Goal: Information Seeking & Learning: Find specific fact

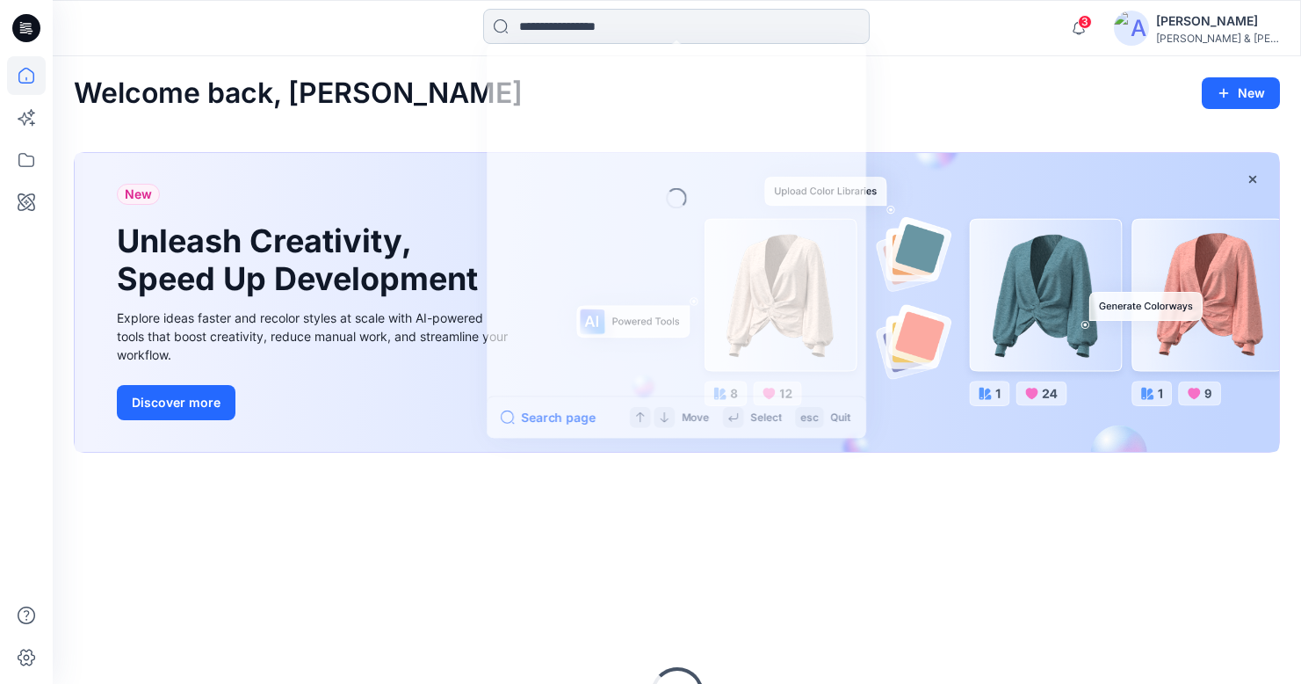
click at [597, 30] on input at bounding box center [676, 26] width 387 height 35
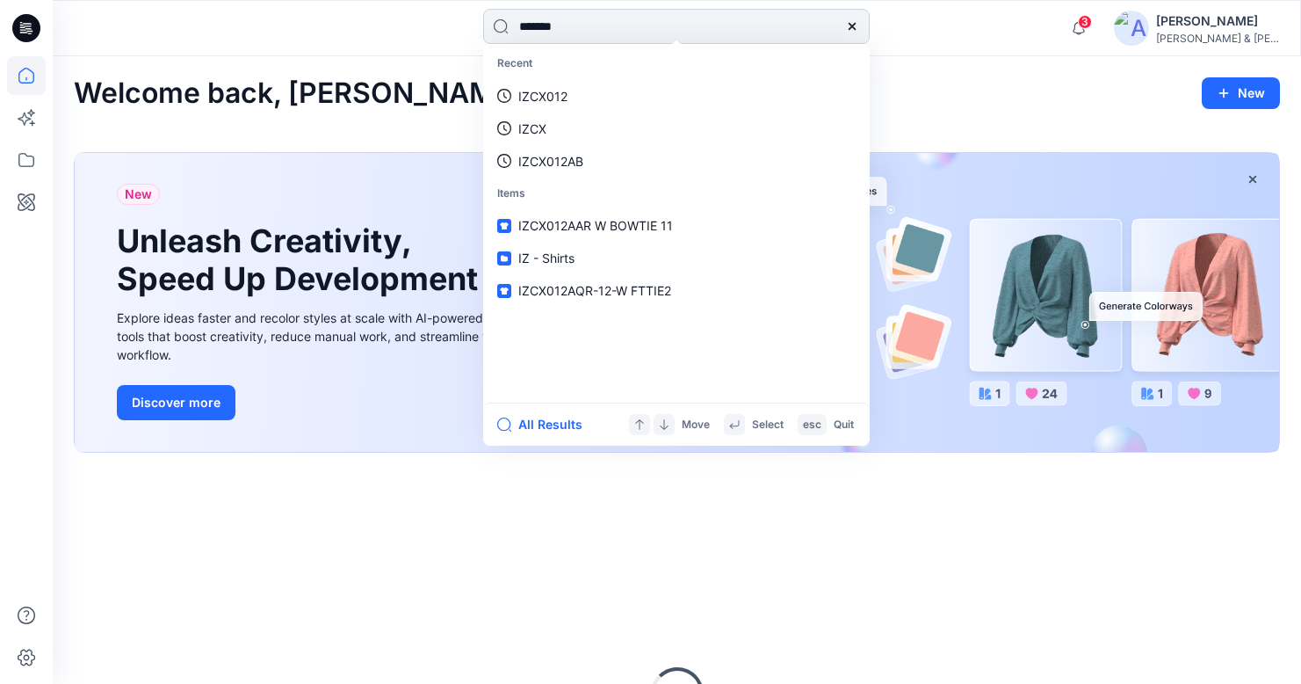
type input "********"
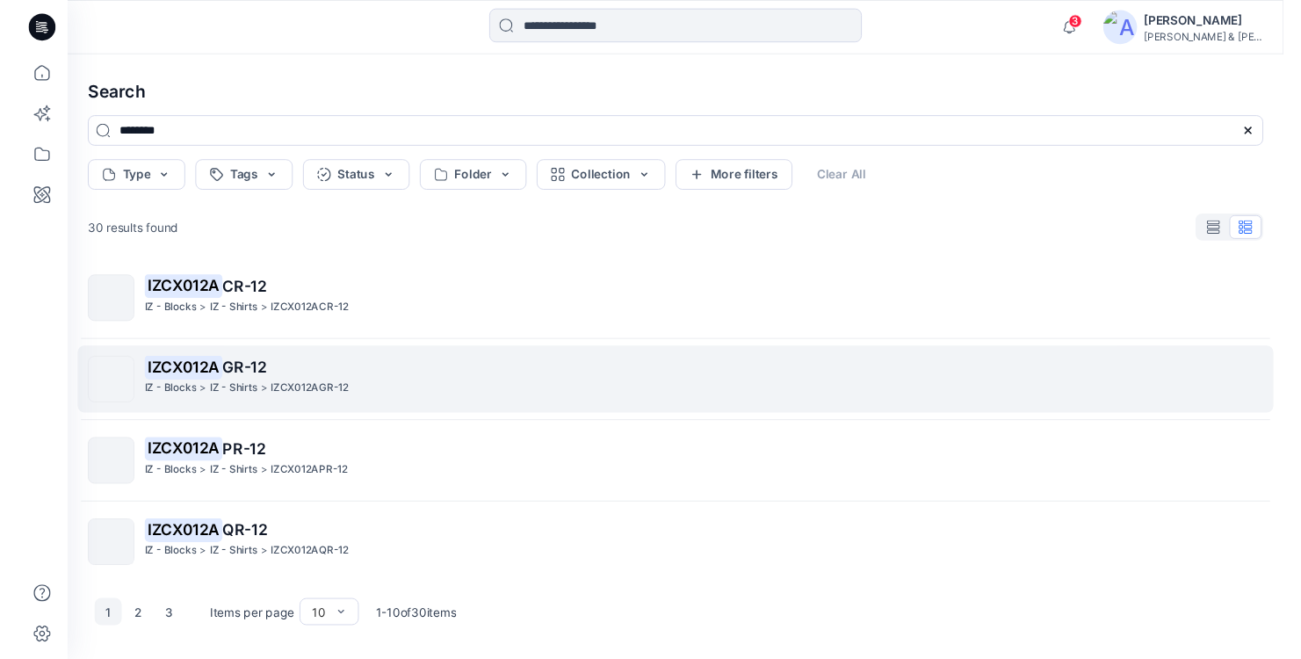
scroll to position [561, 0]
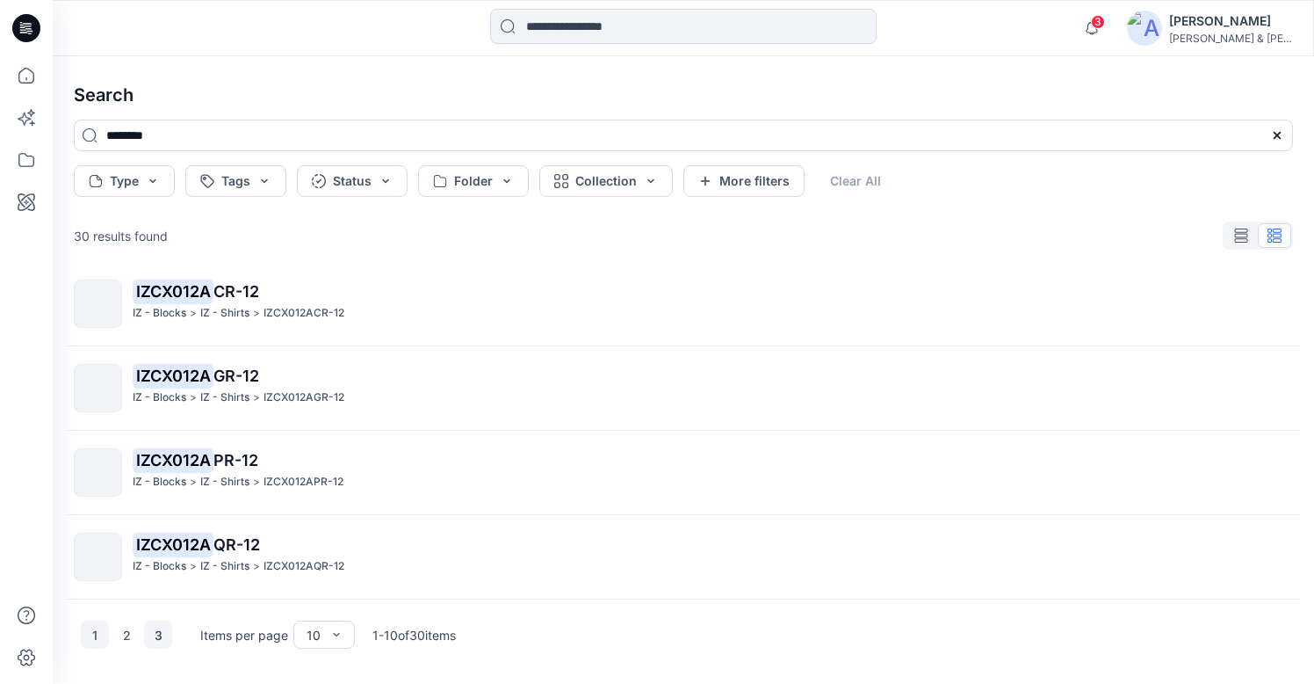
click at [157, 634] on button "3" at bounding box center [158, 634] width 28 height 28
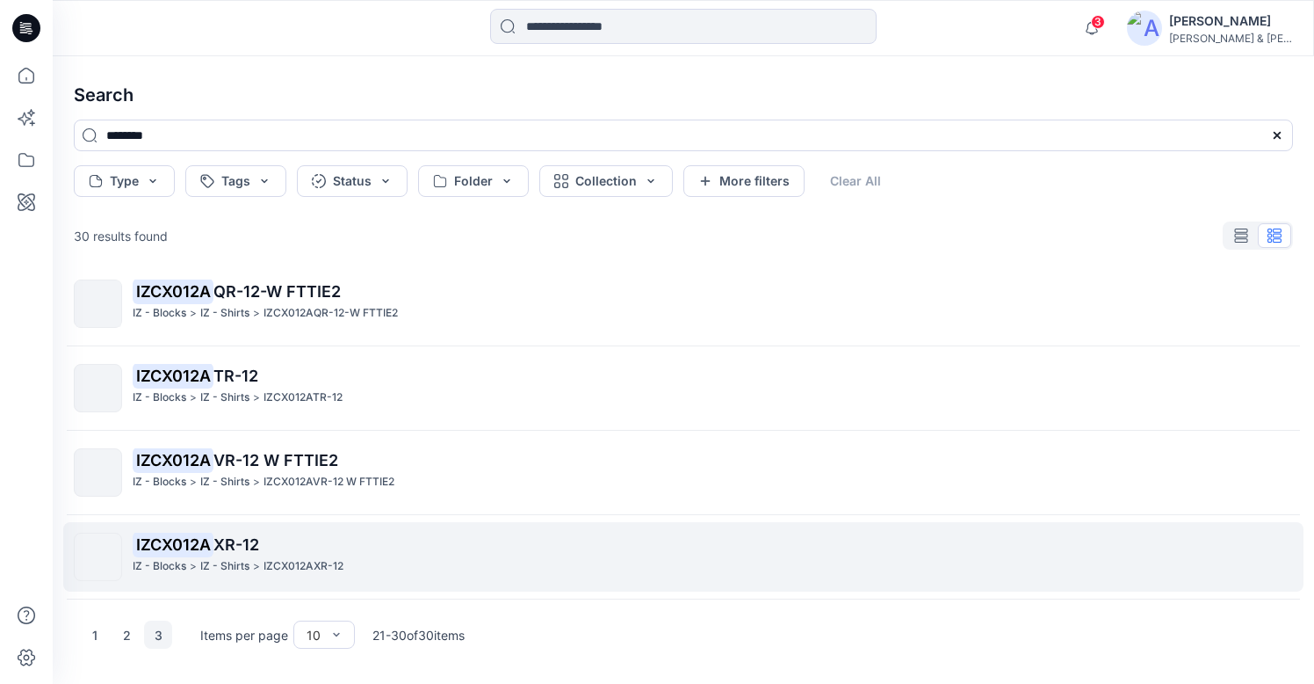
click at [214, 535] on span "XR-12" at bounding box center [237, 544] width 46 height 18
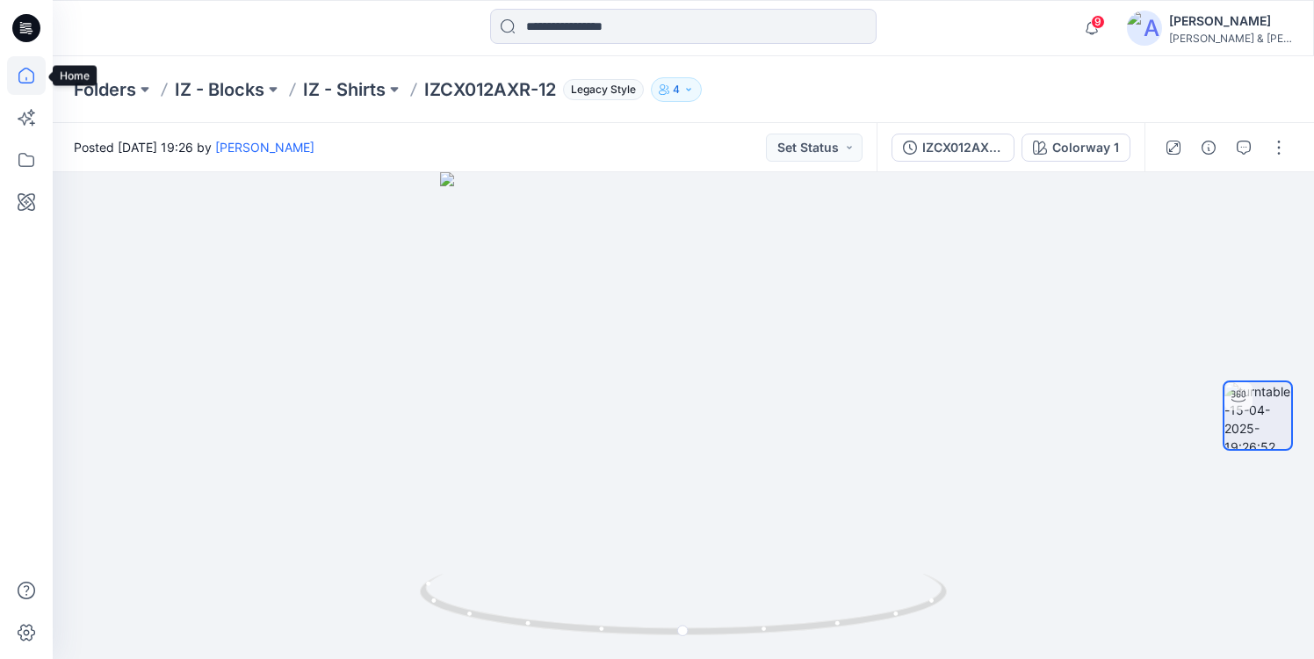
click at [19, 82] on icon at bounding box center [26, 76] width 16 height 16
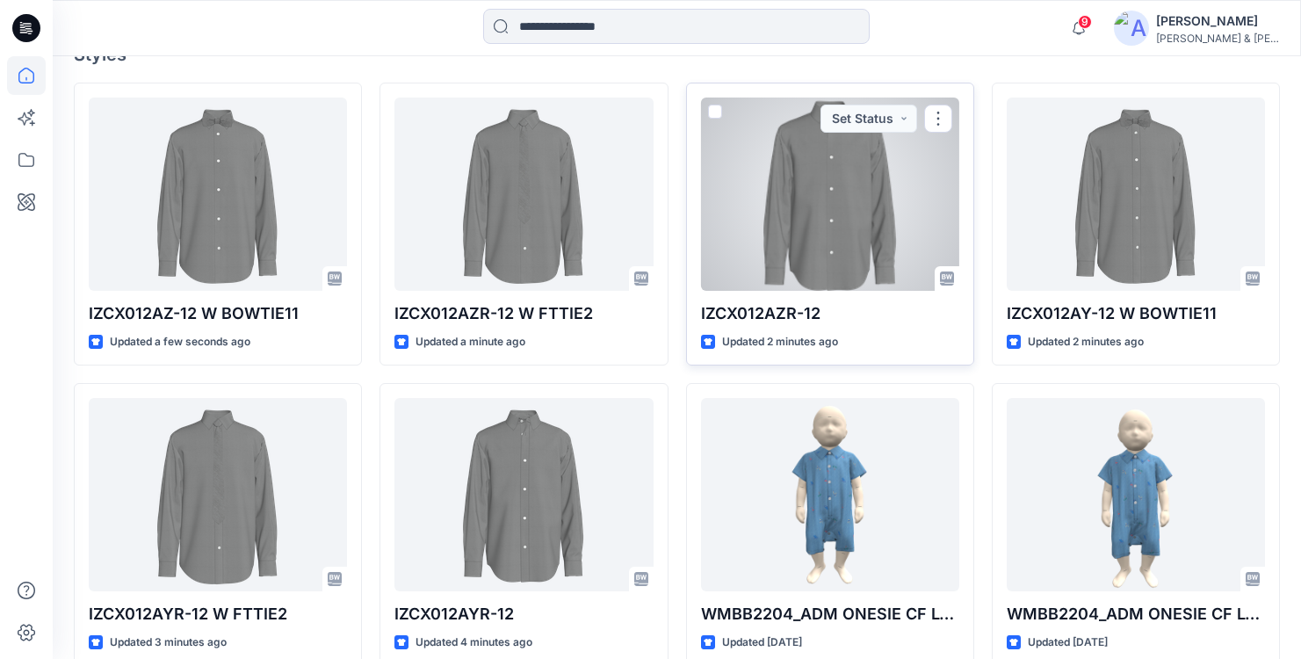
scroll to position [489, 0]
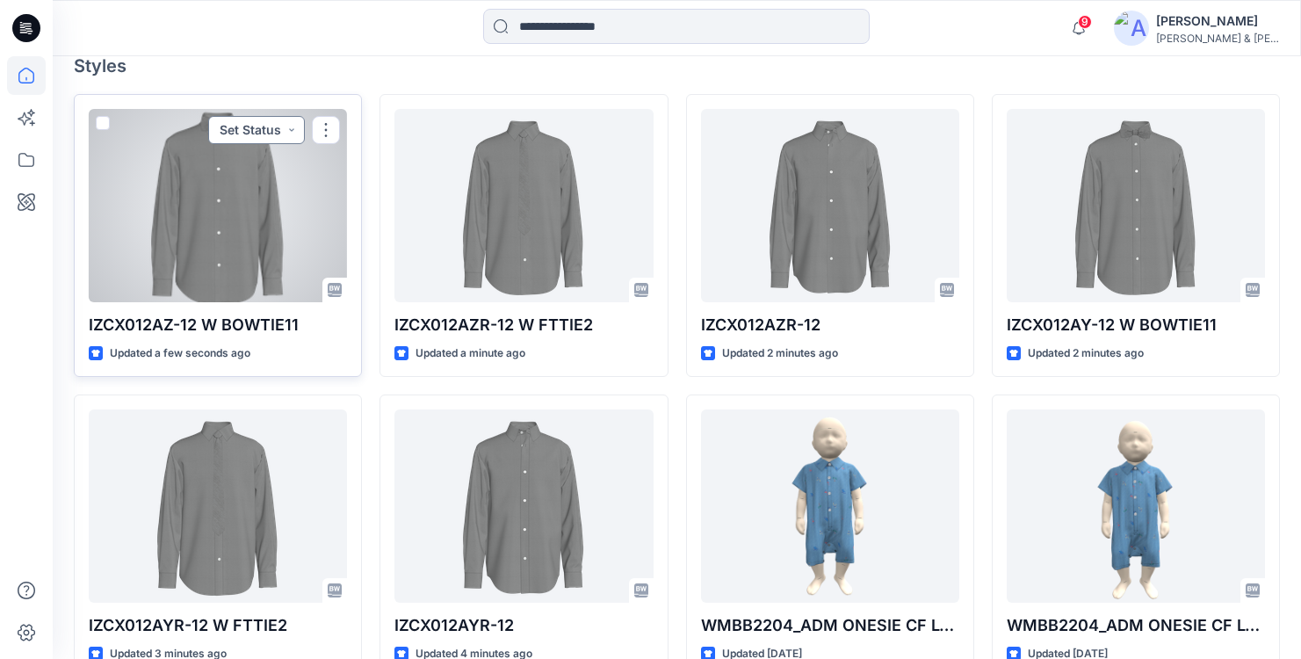
click at [288, 128] on button "Set Status" at bounding box center [256, 130] width 97 height 28
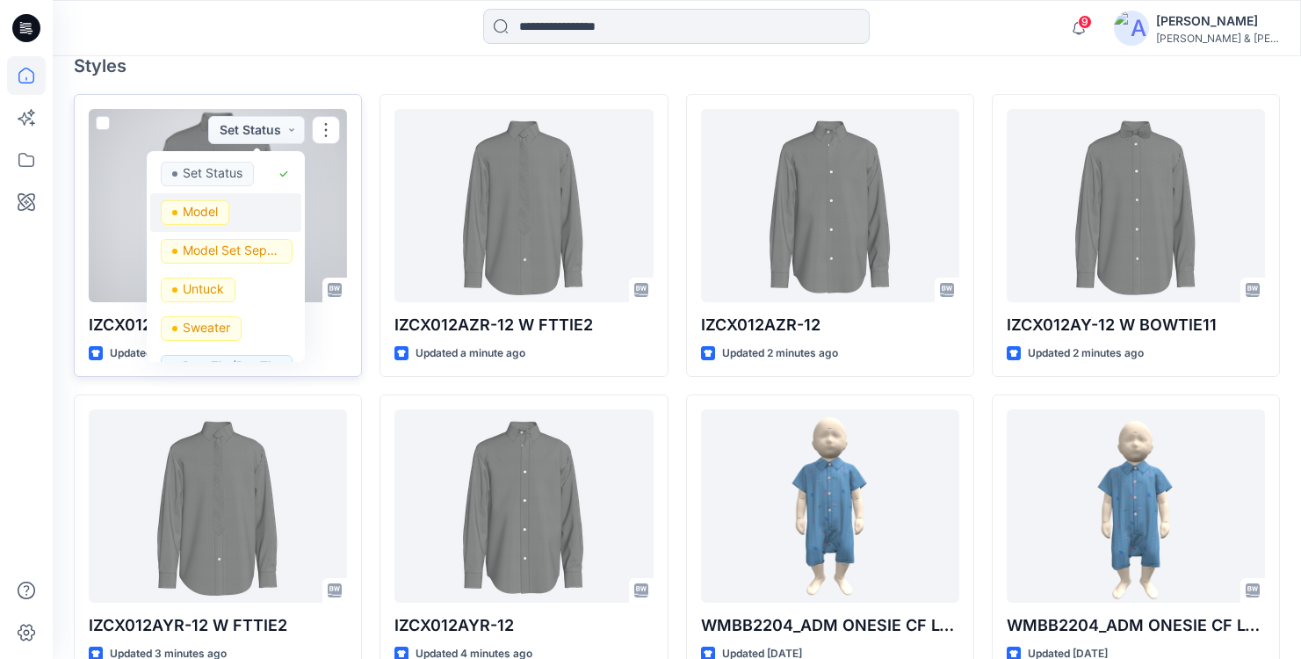
click at [240, 214] on div "Model" at bounding box center [226, 212] width 130 height 25
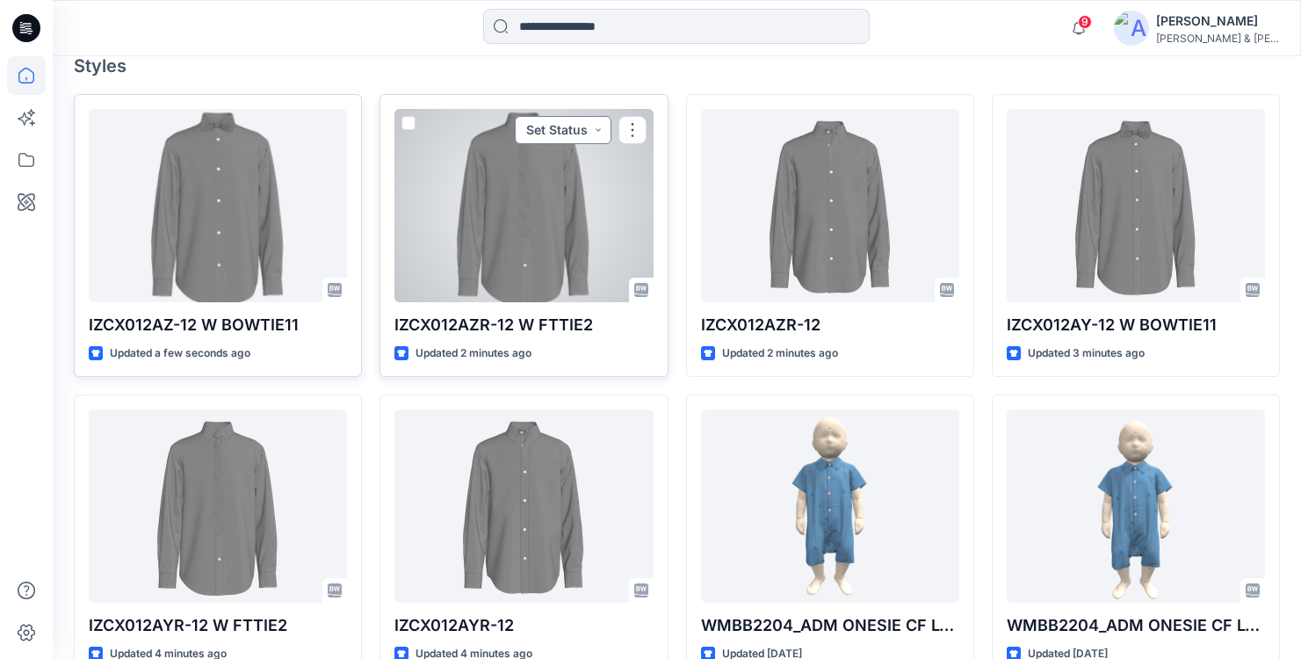
click at [596, 129] on button "Set Status" at bounding box center [563, 130] width 97 height 28
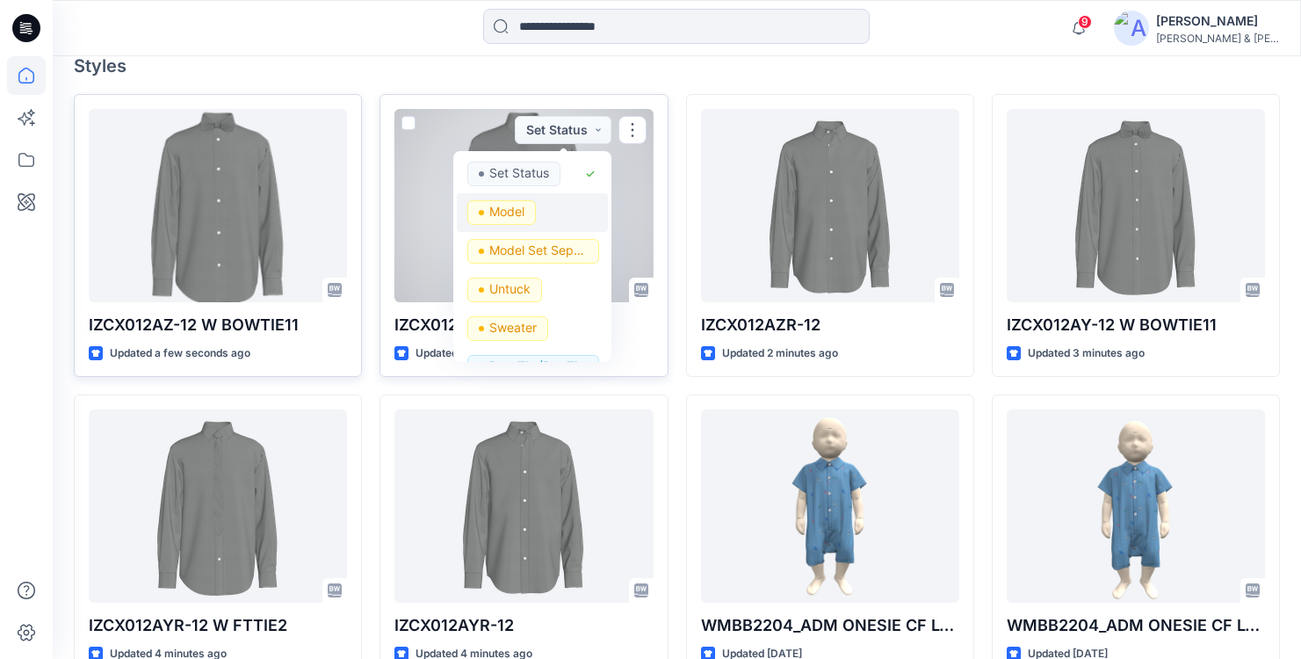
click at [541, 205] on div "Model" at bounding box center [532, 212] width 130 height 25
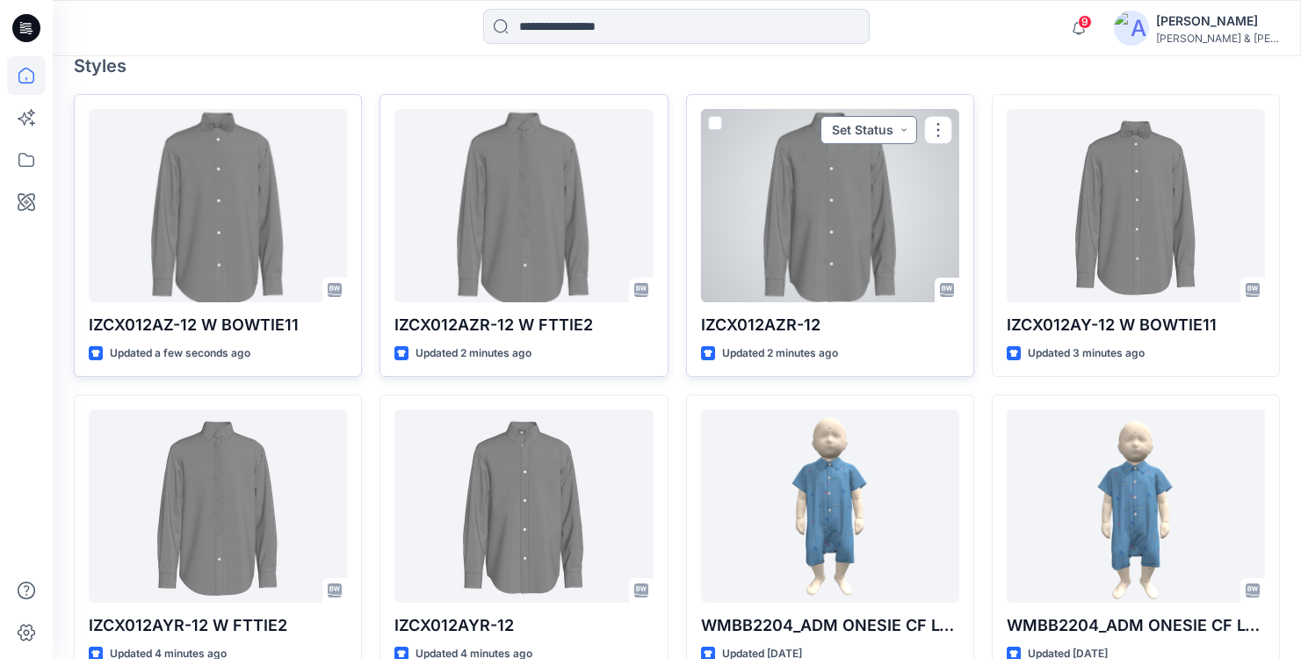
click at [894, 129] on button "Set Status" at bounding box center [869, 130] width 97 height 28
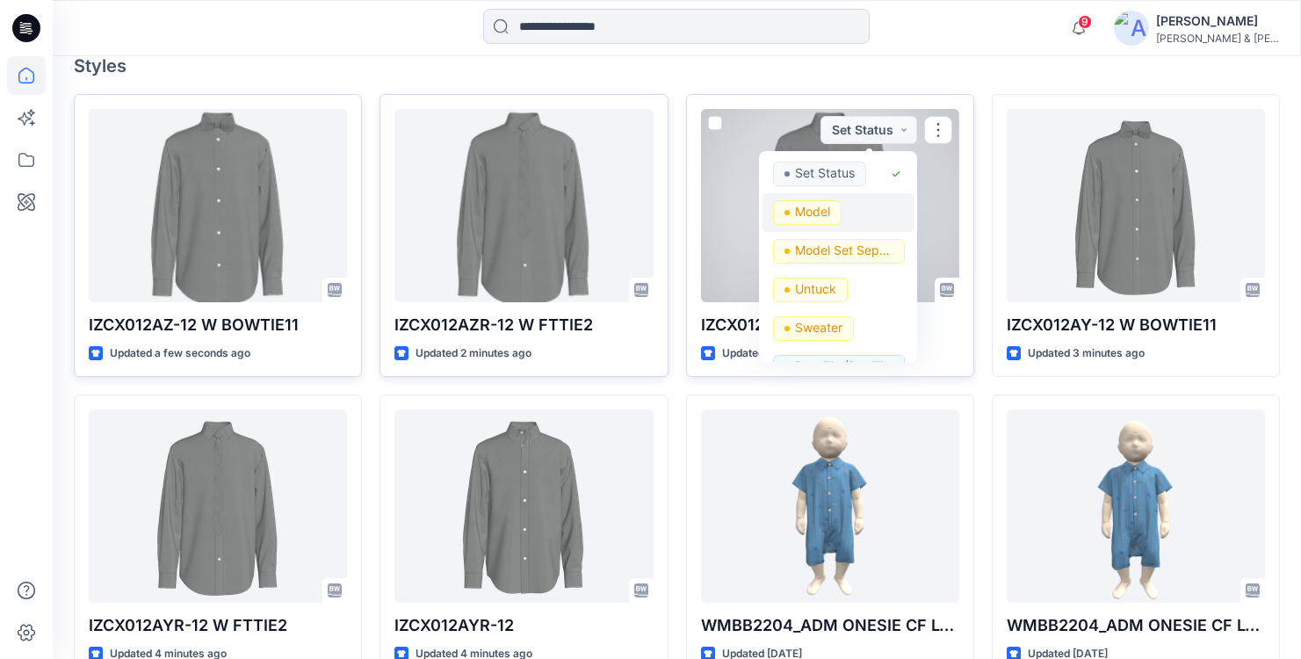
click at [829, 216] on p "Model" at bounding box center [812, 211] width 35 height 23
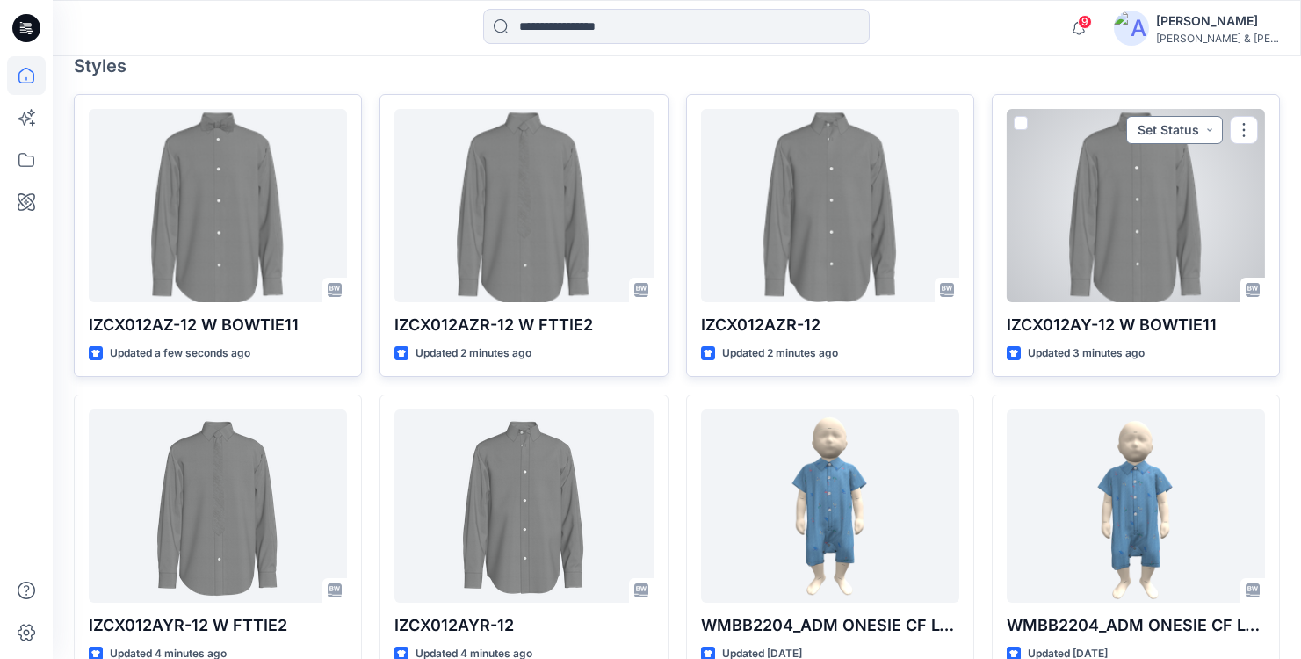
click at [1206, 129] on button "Set Status" at bounding box center [1174, 130] width 97 height 28
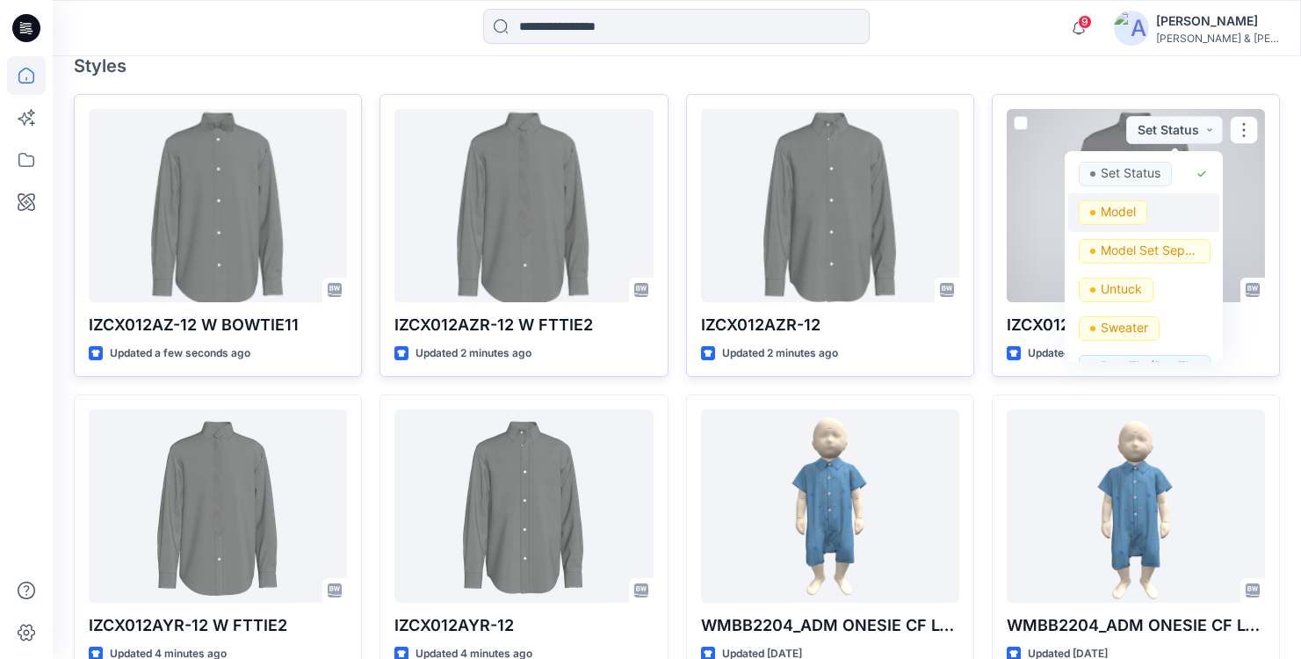
click at [1142, 208] on span "Model" at bounding box center [1113, 212] width 69 height 25
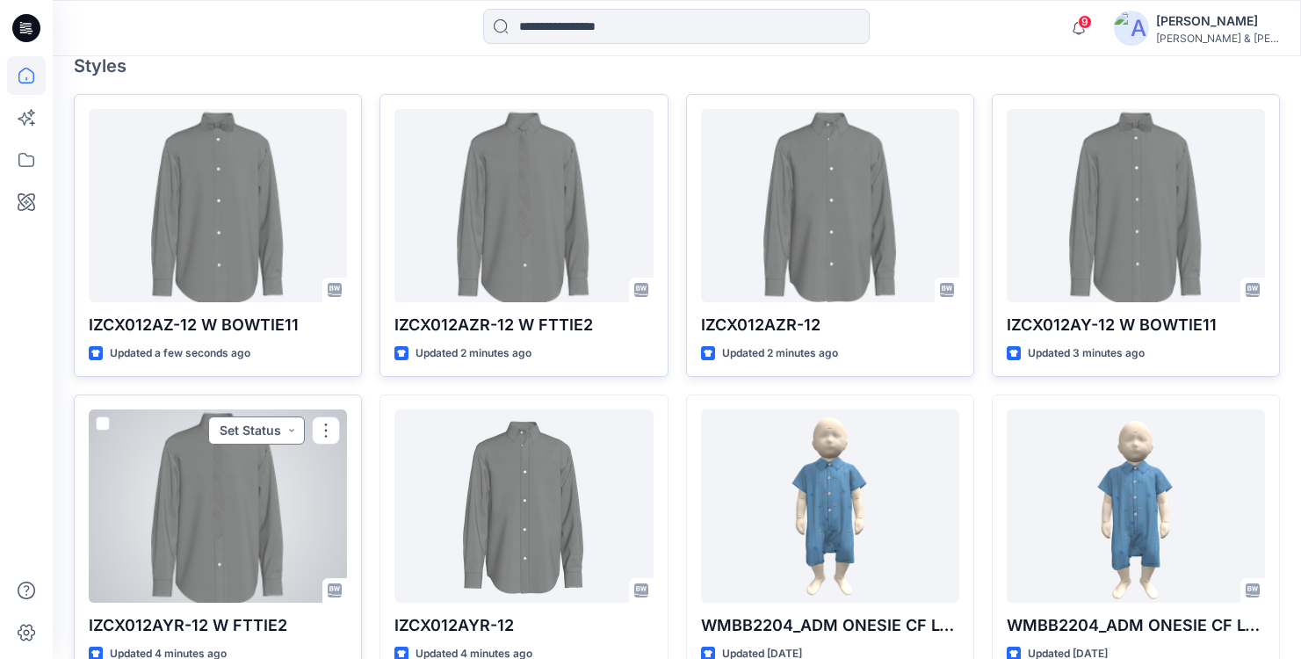
click at [289, 426] on button "Set Status" at bounding box center [256, 430] width 97 height 28
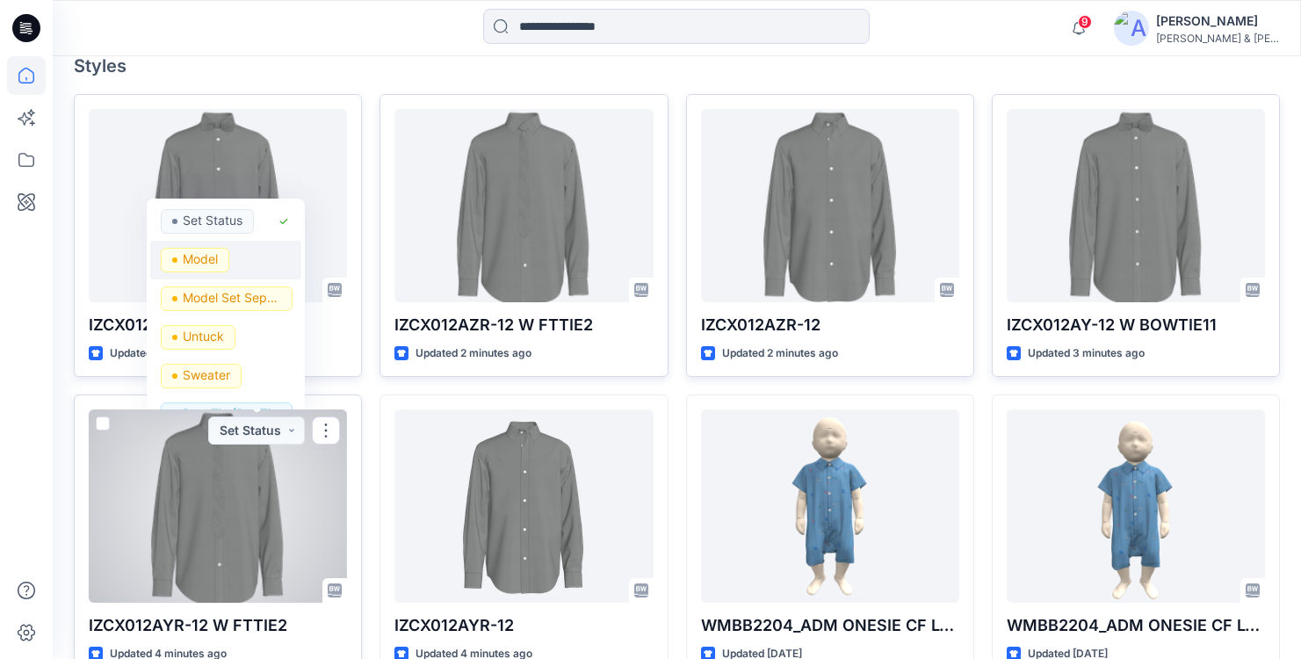
click at [249, 260] on div "Model" at bounding box center [226, 260] width 130 height 25
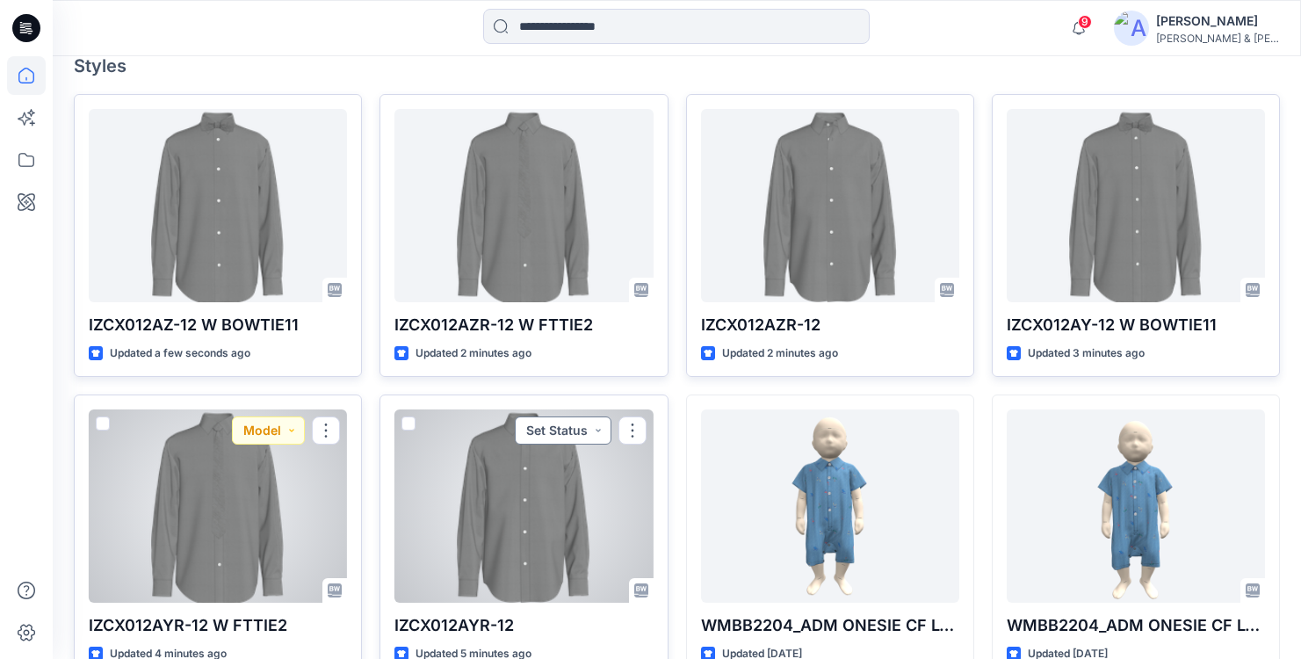
click at [596, 430] on button "Set Status" at bounding box center [563, 430] width 97 height 28
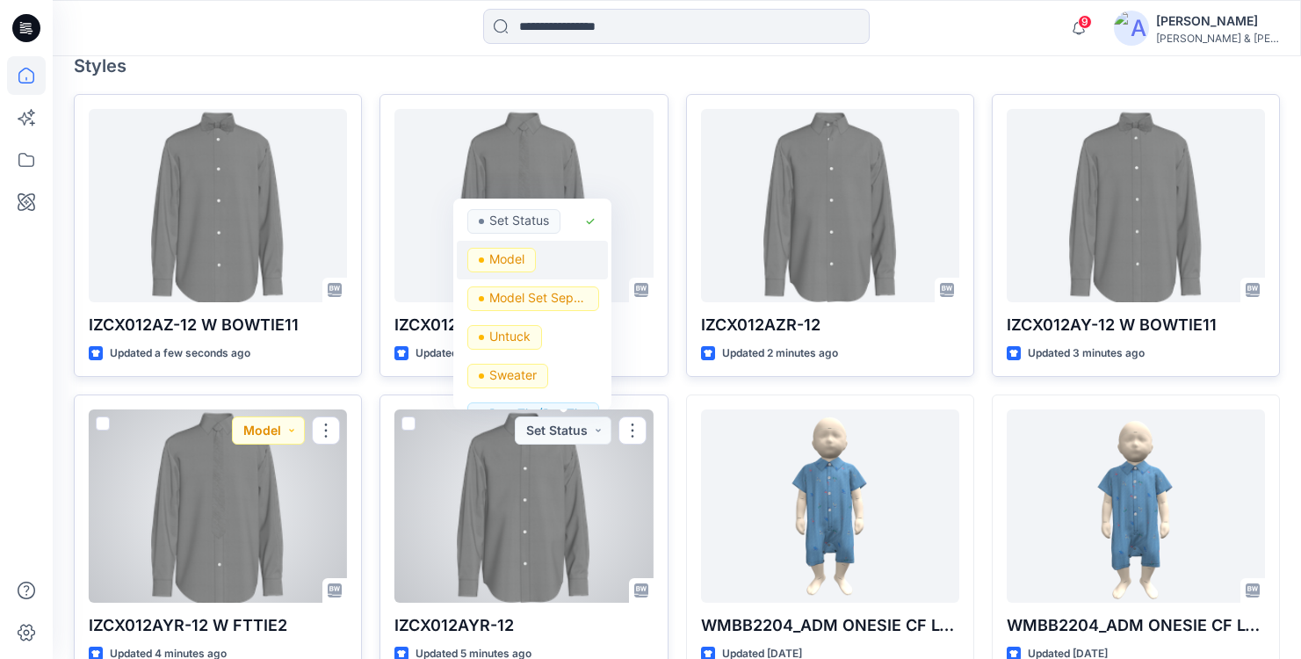
click at [543, 264] on div "Model" at bounding box center [532, 260] width 130 height 25
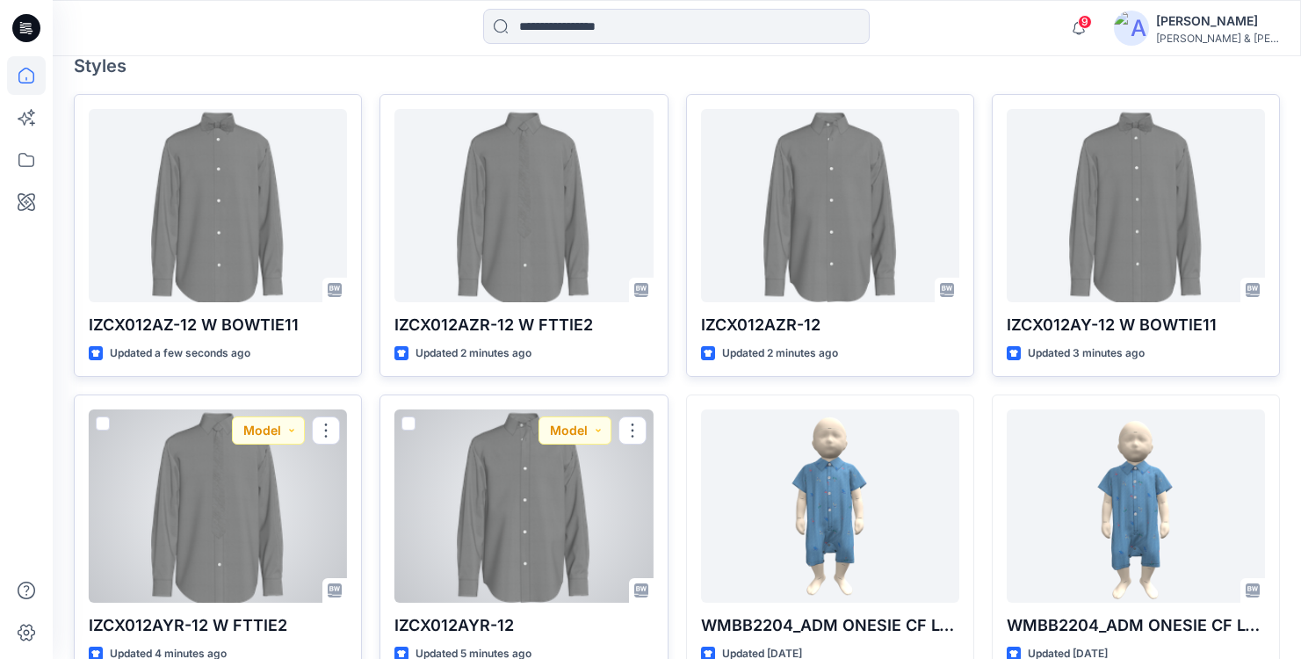
click at [998, 48] on div "9 Notifications [PERSON_NAME] shared WMBB2204_ADM ONESIE CF LONG PLACKET W.HALF…" at bounding box center [677, 28] width 1249 height 56
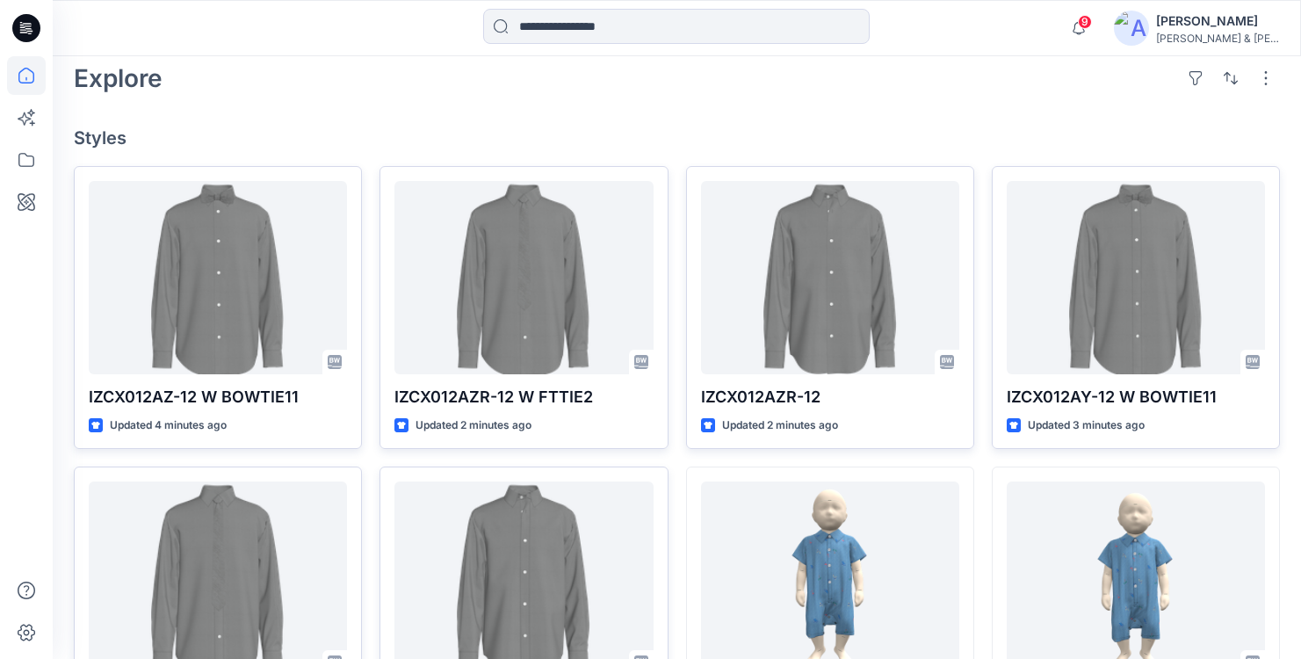
scroll to position [412, 0]
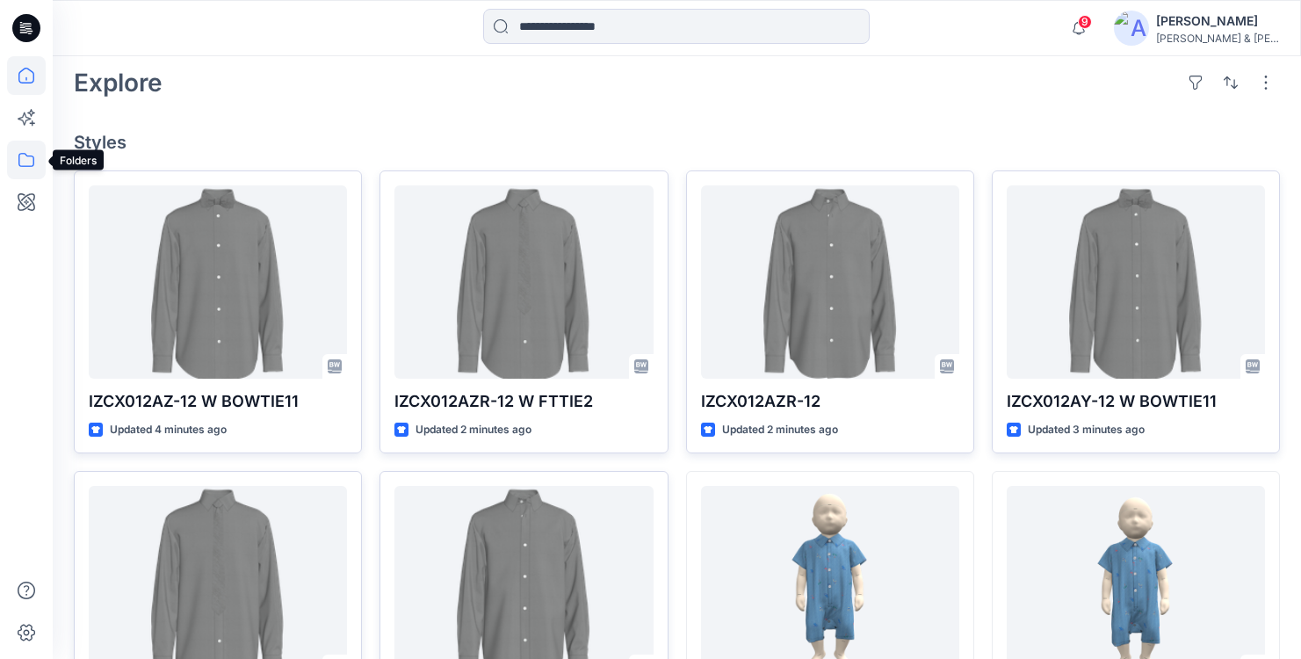
click at [27, 164] on icon at bounding box center [26, 160] width 39 height 39
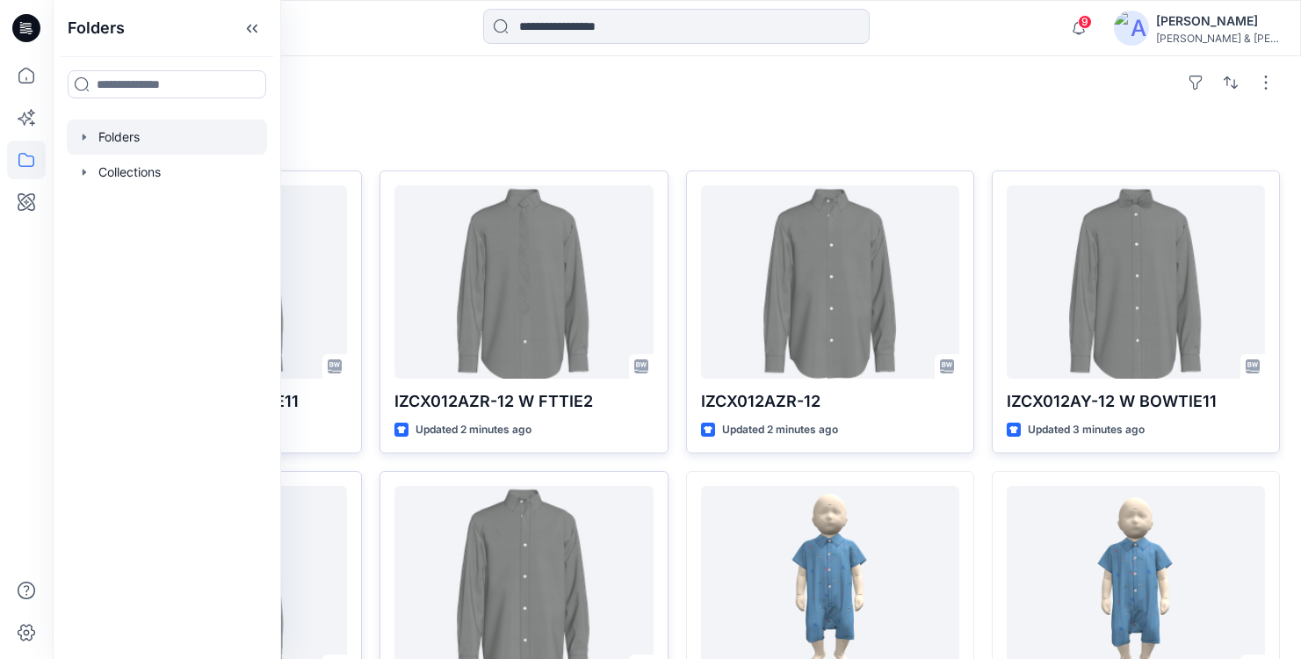
click at [87, 138] on icon "button" at bounding box center [84, 137] width 14 height 14
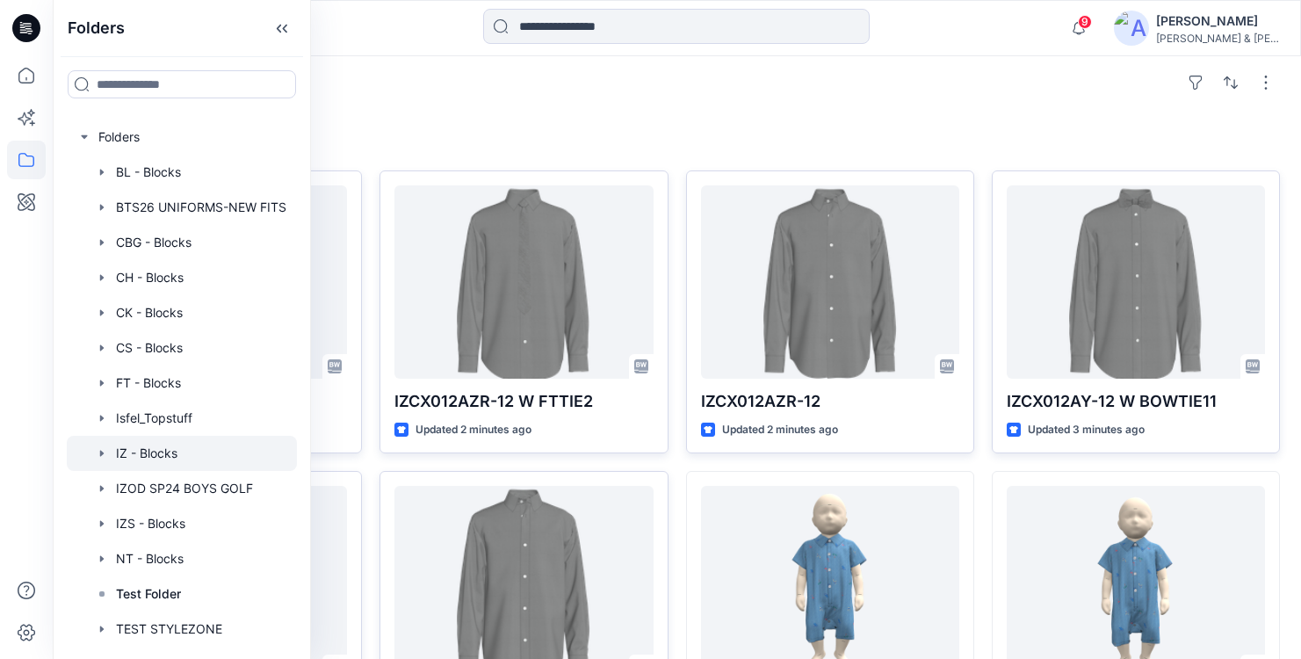
click at [143, 453] on div at bounding box center [182, 453] width 230 height 35
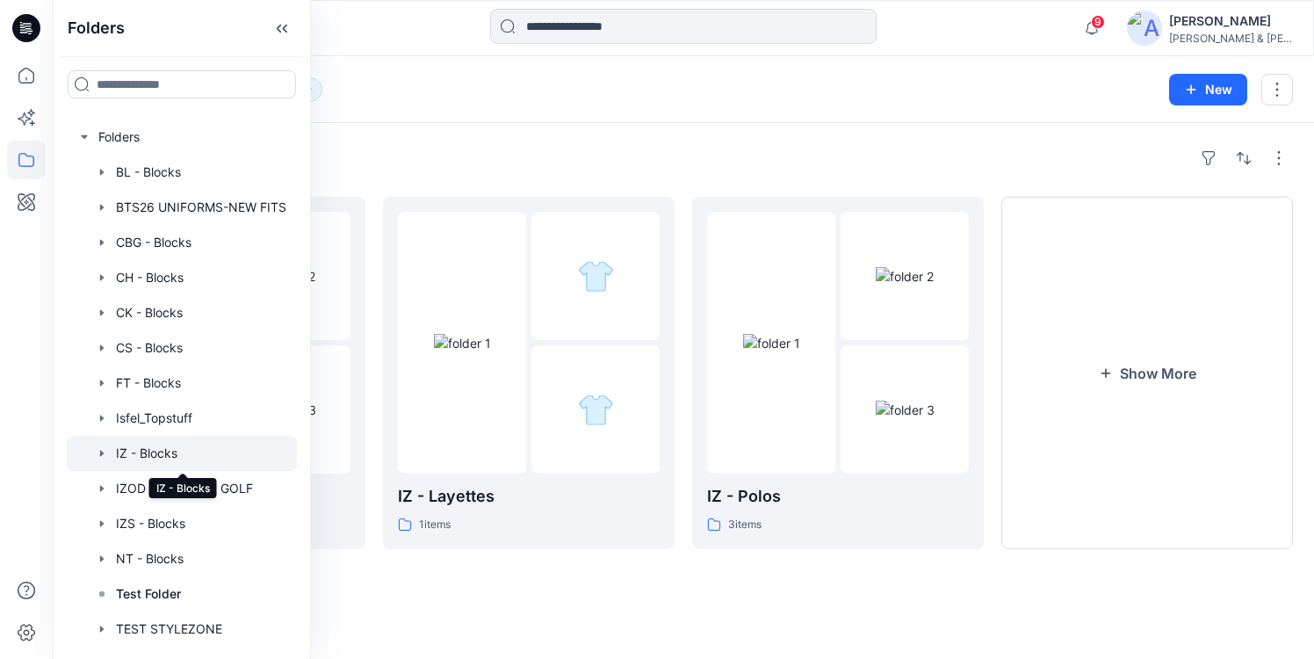
click at [105, 452] on icon "button" at bounding box center [102, 453] width 14 height 14
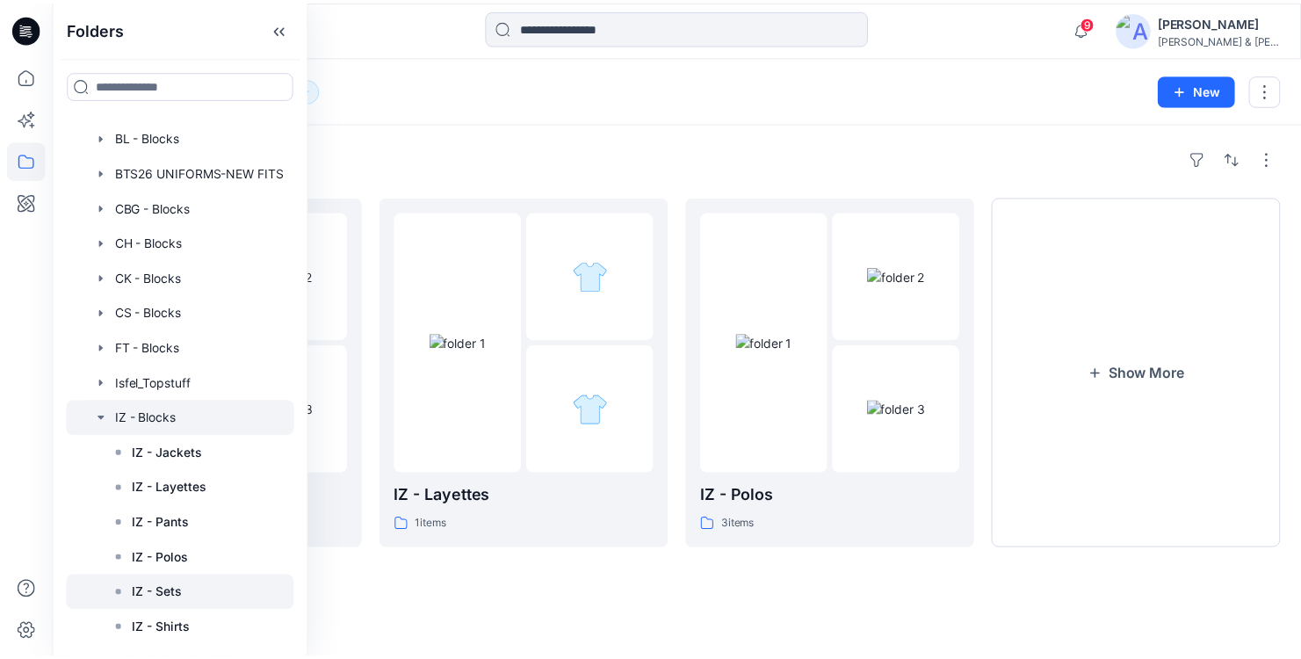
scroll to position [39, 0]
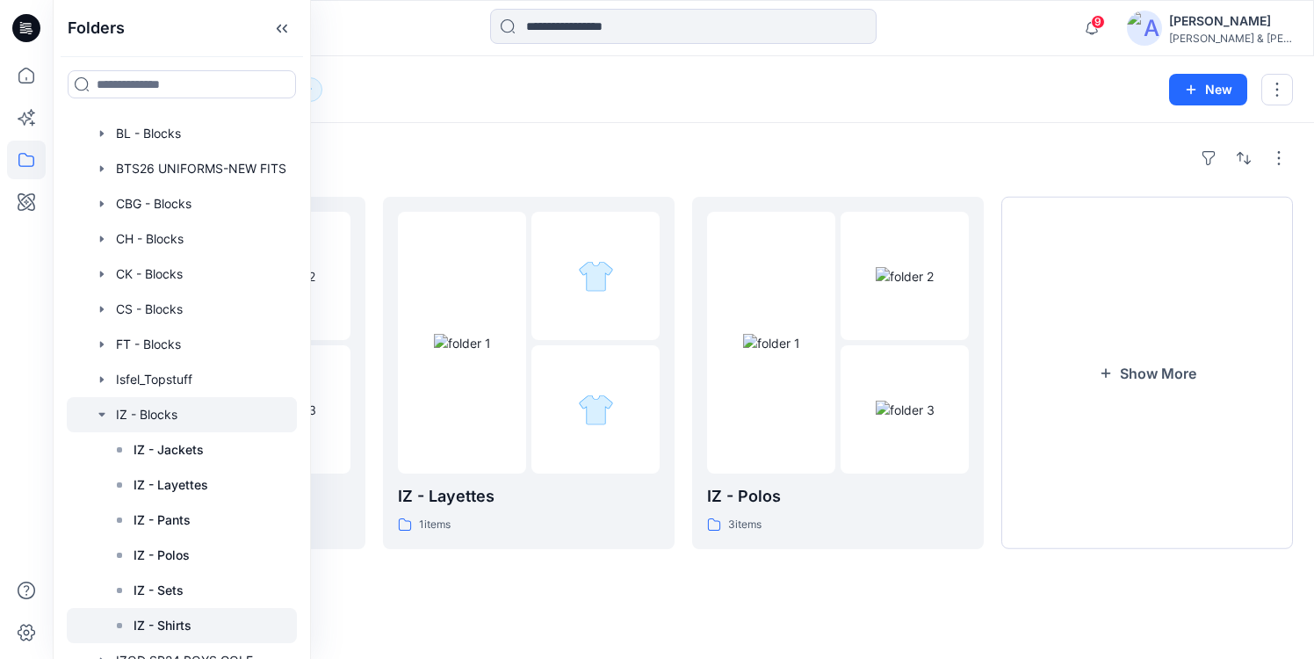
click at [192, 619] on div at bounding box center [182, 625] width 230 height 35
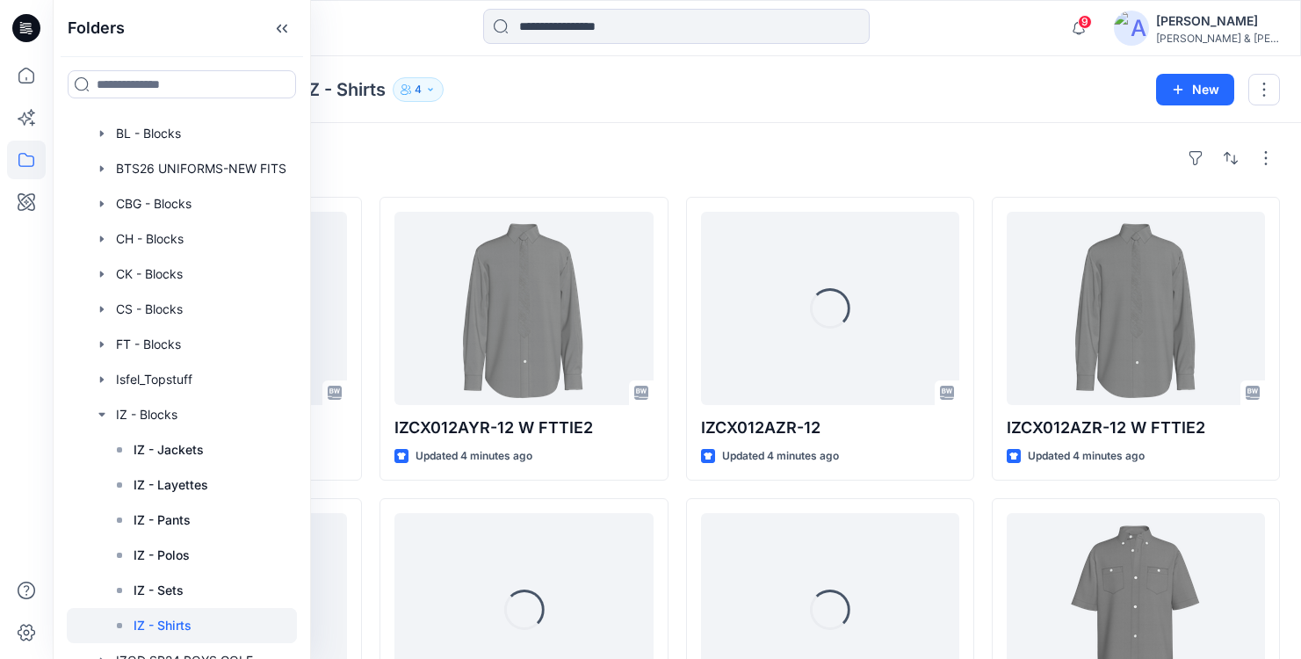
click at [508, 127] on div "Styles Loading... IZCX012AYR-12 Updated 4 minutes ago IZCX012AZ-12 W BOWTIE11 U…" at bounding box center [677, 645] width 1249 height 1044
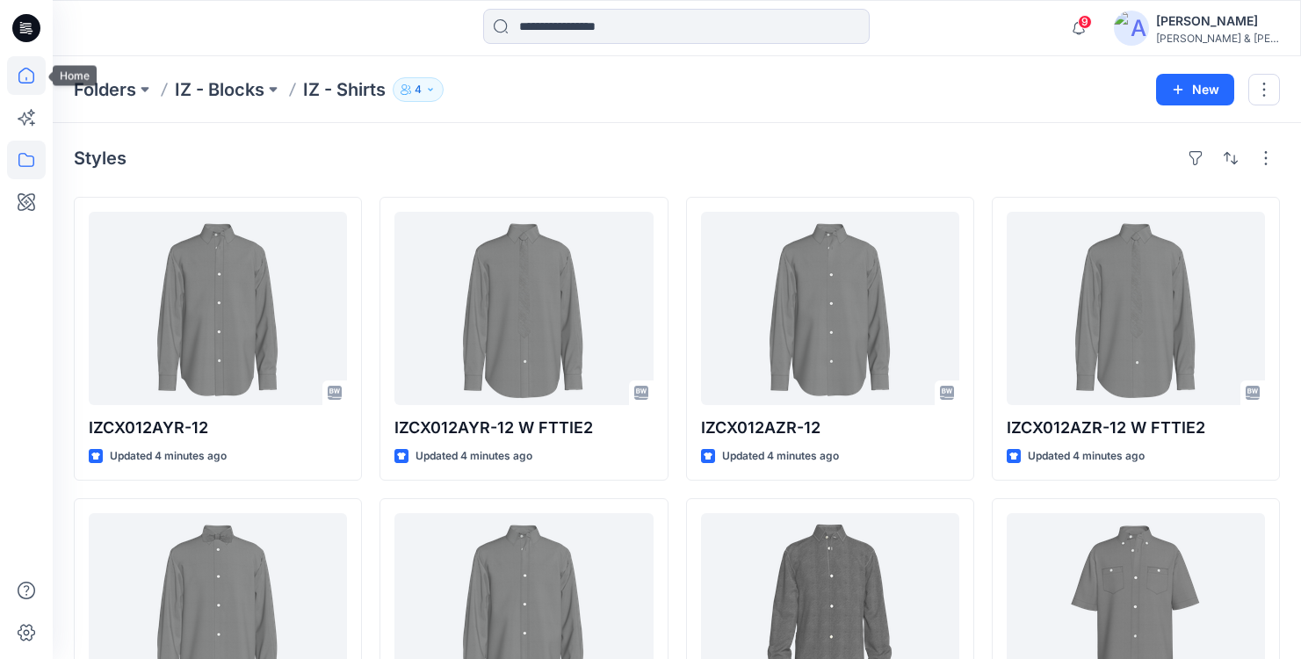
click at [14, 77] on icon at bounding box center [26, 75] width 39 height 39
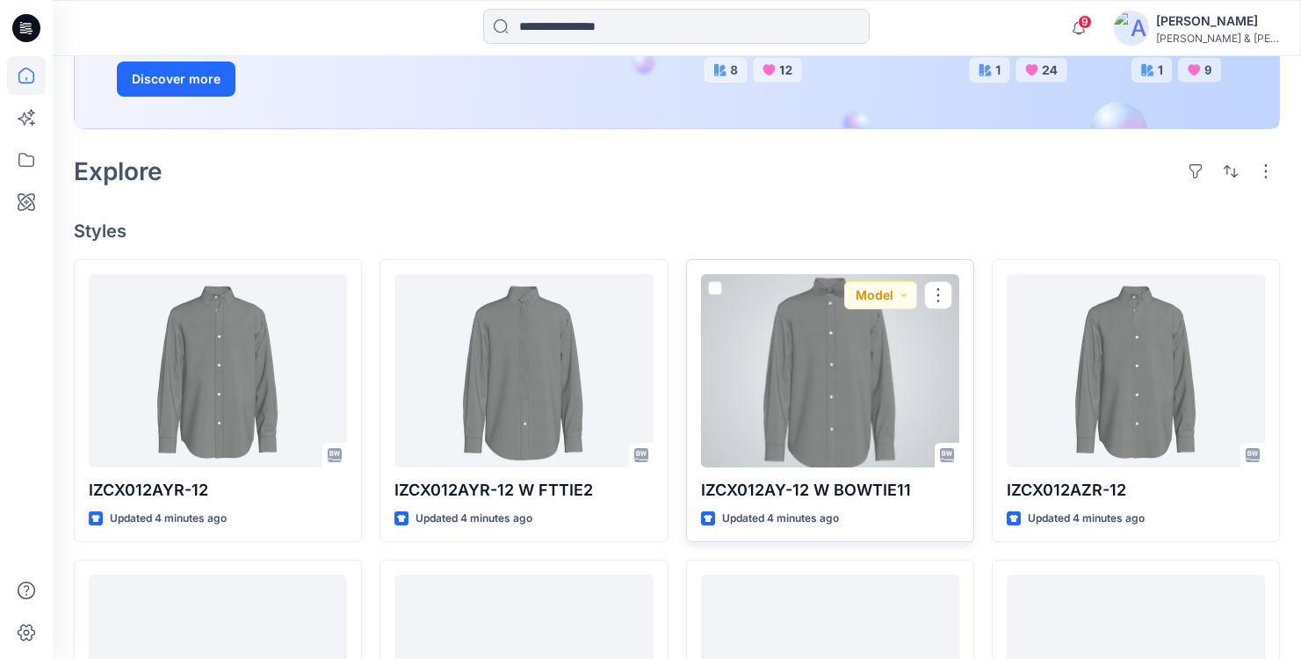
scroll to position [467, 0]
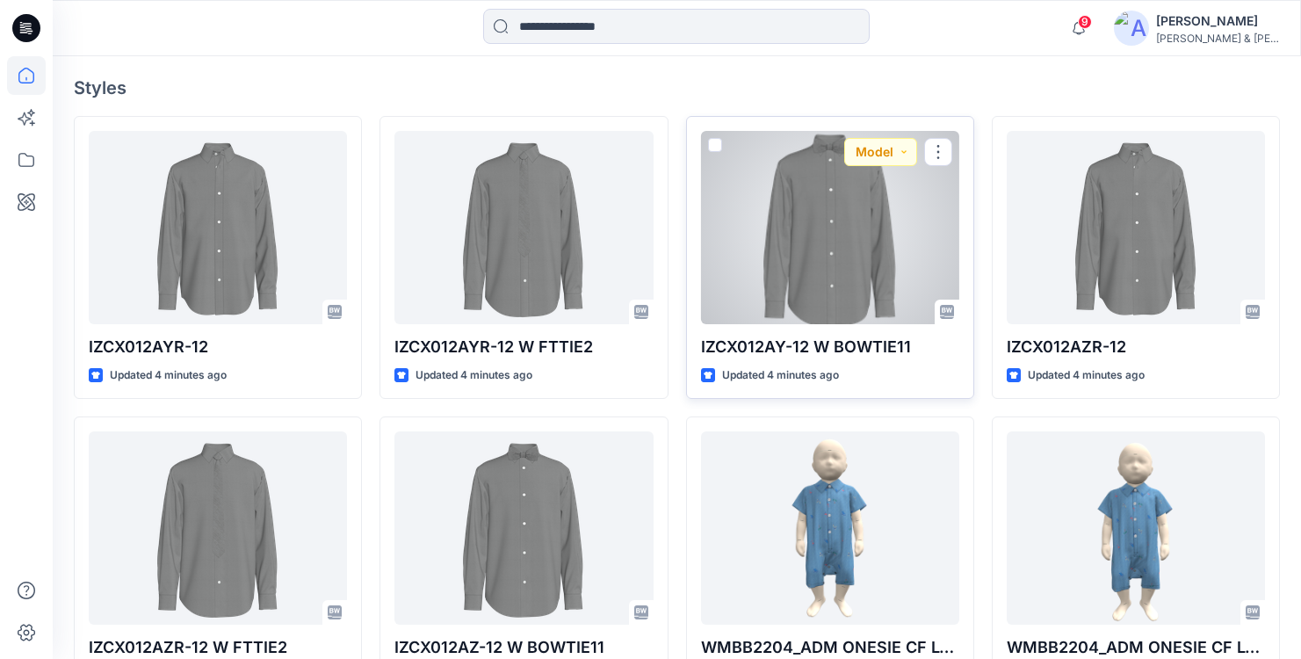
click at [824, 247] on div at bounding box center [830, 227] width 258 height 193
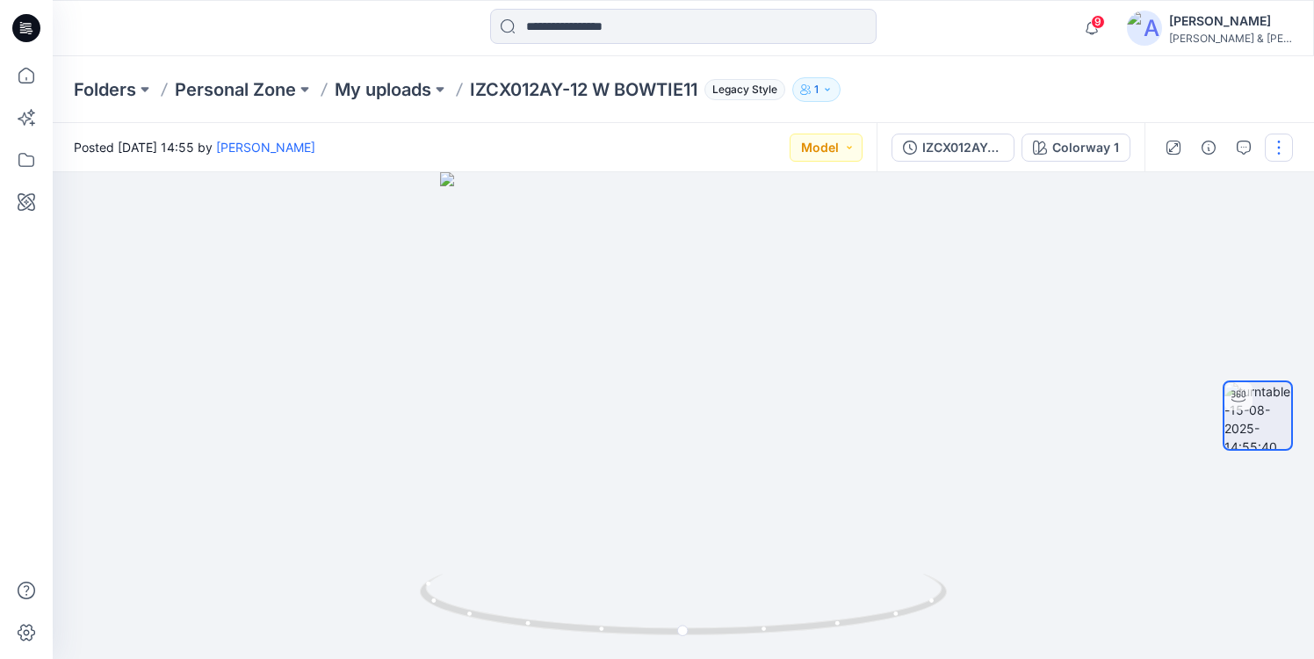
click at [1280, 146] on button "button" at bounding box center [1279, 148] width 28 height 28
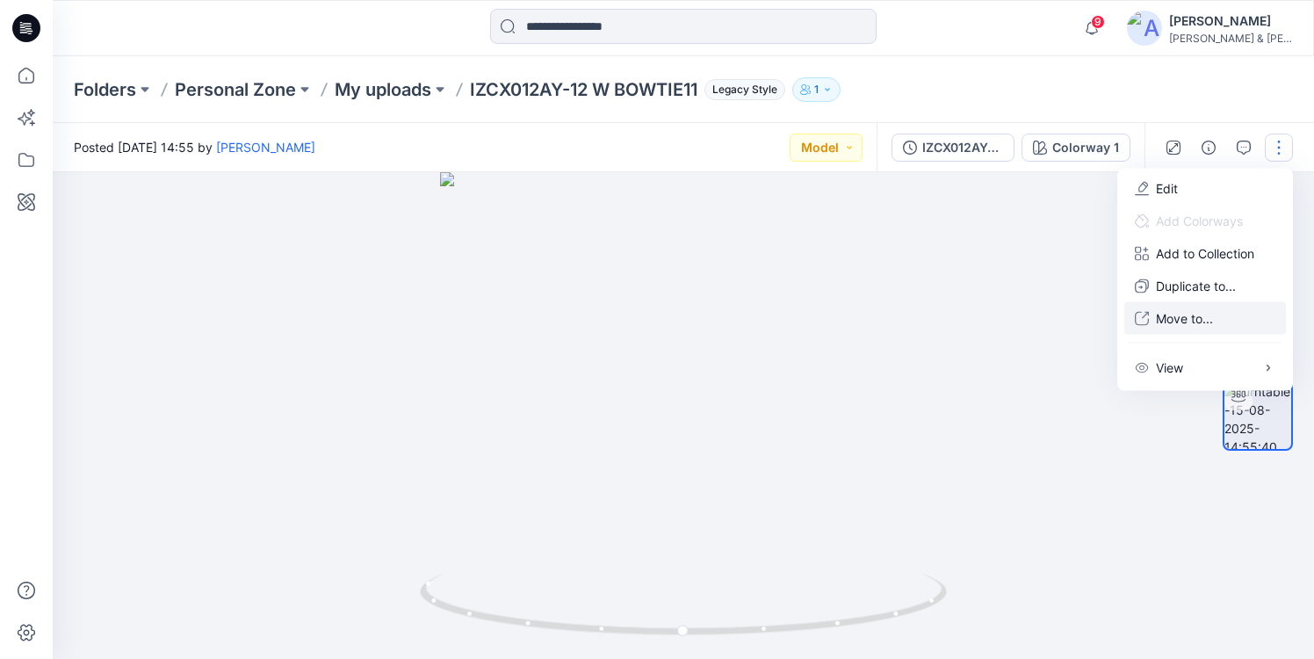
click at [1190, 311] on p "Move to..." at bounding box center [1184, 318] width 57 height 18
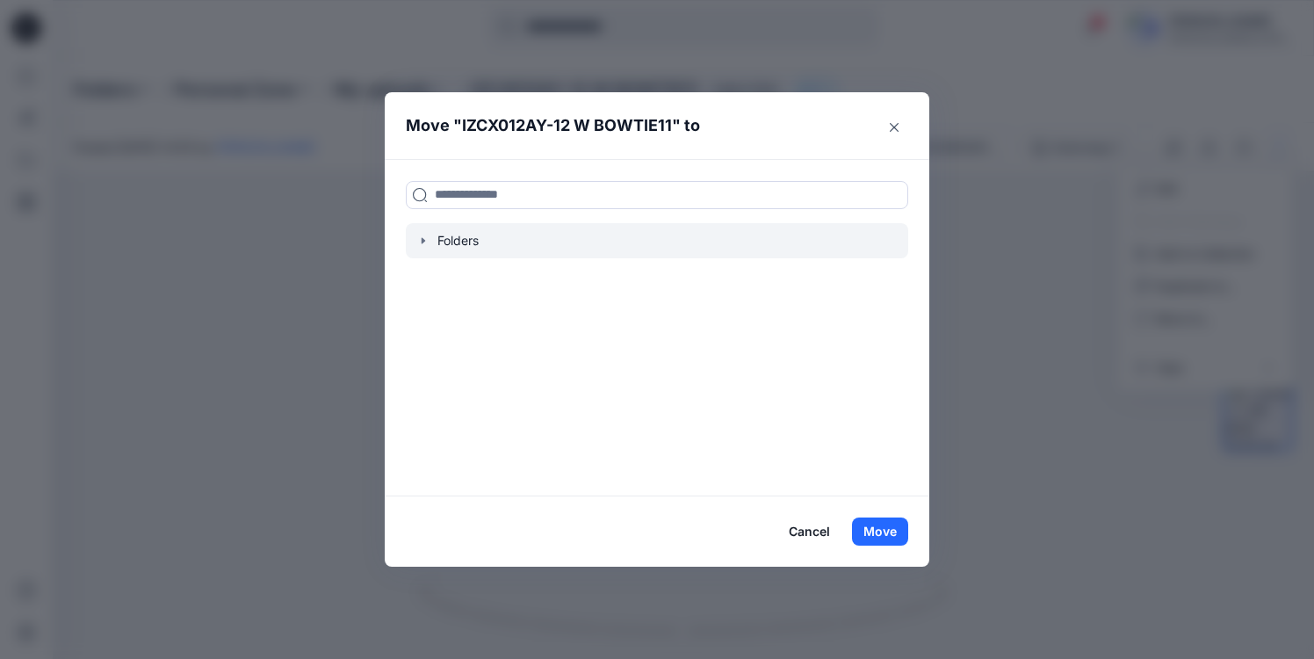
click at [428, 239] on icon "button" at bounding box center [423, 241] width 14 height 14
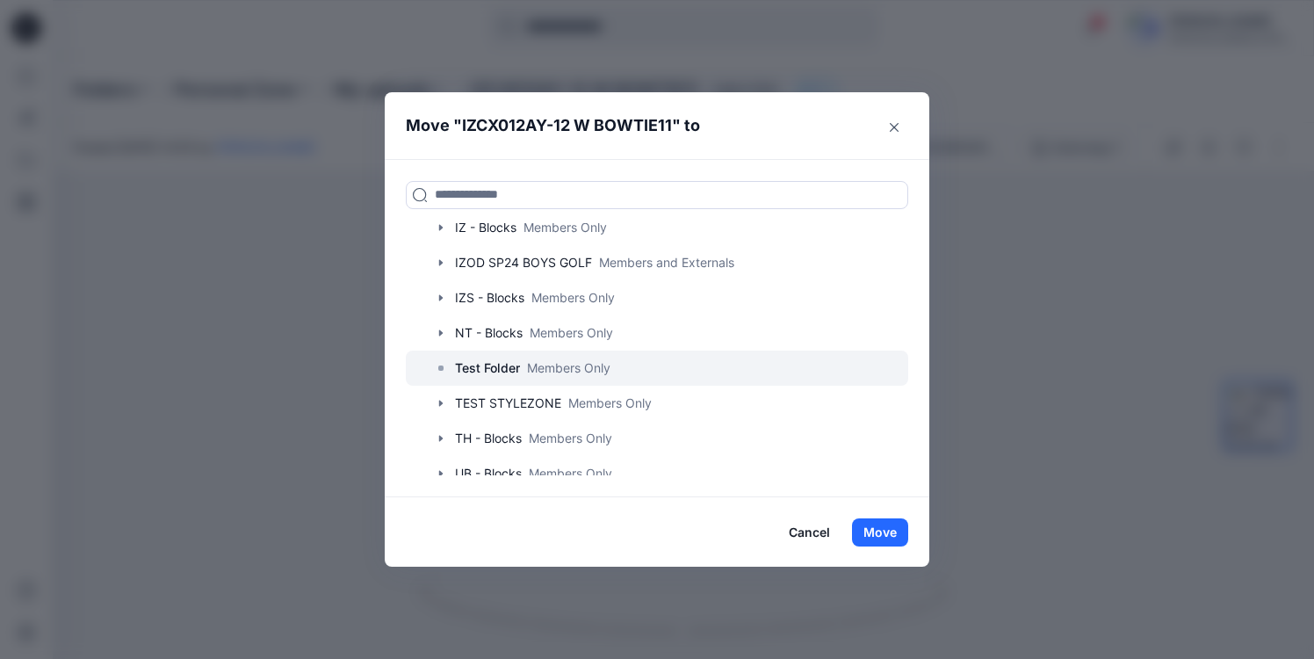
scroll to position [298, 0]
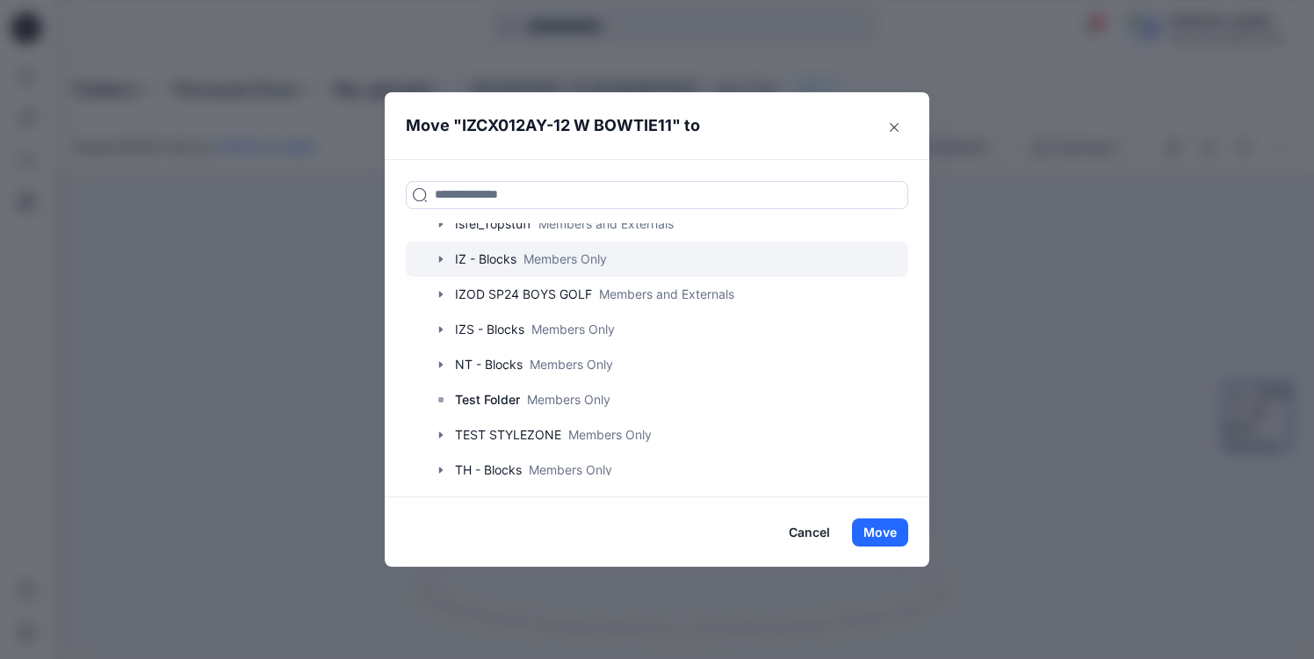
click at [442, 258] on icon "button" at bounding box center [441, 259] width 4 height 6
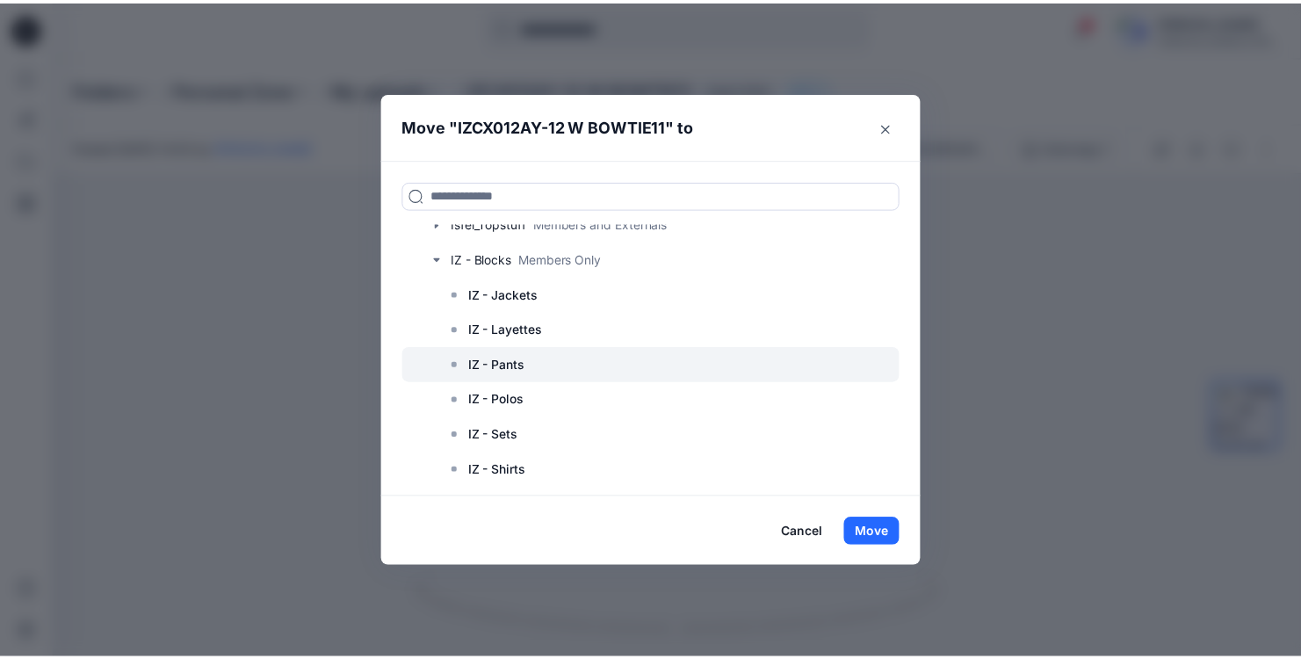
scroll to position [433, 0]
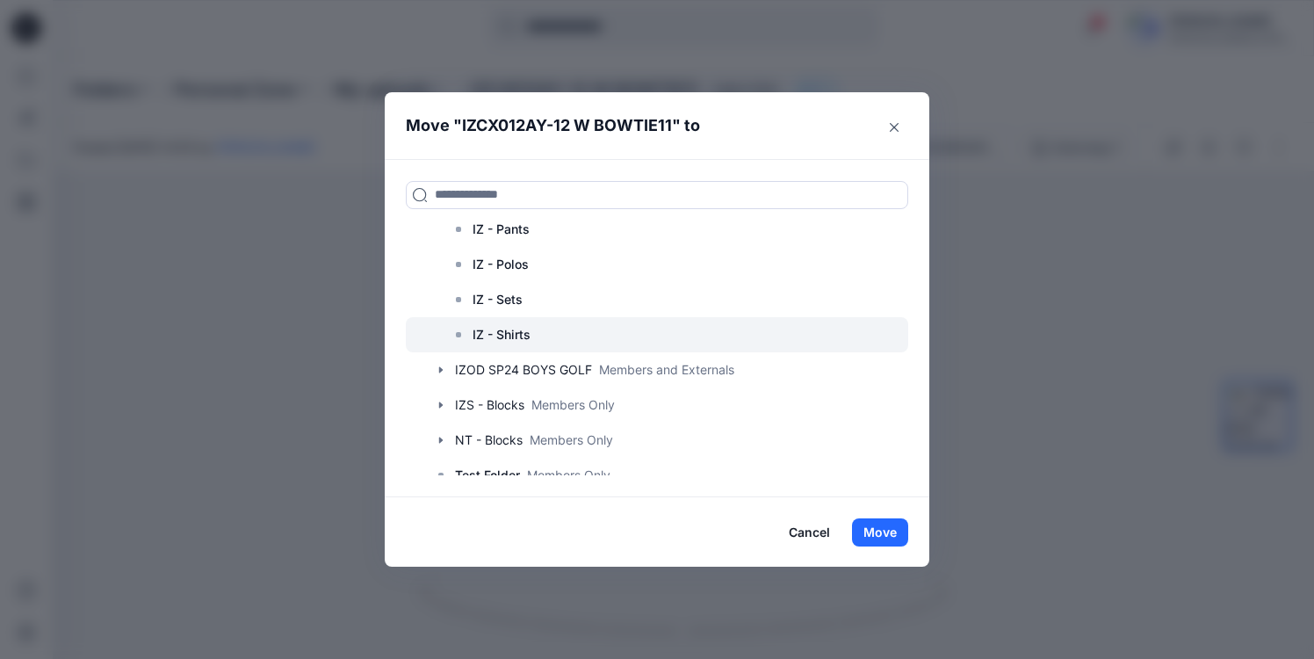
click at [510, 335] on p "IZ - Shirts" at bounding box center [502, 334] width 58 height 21
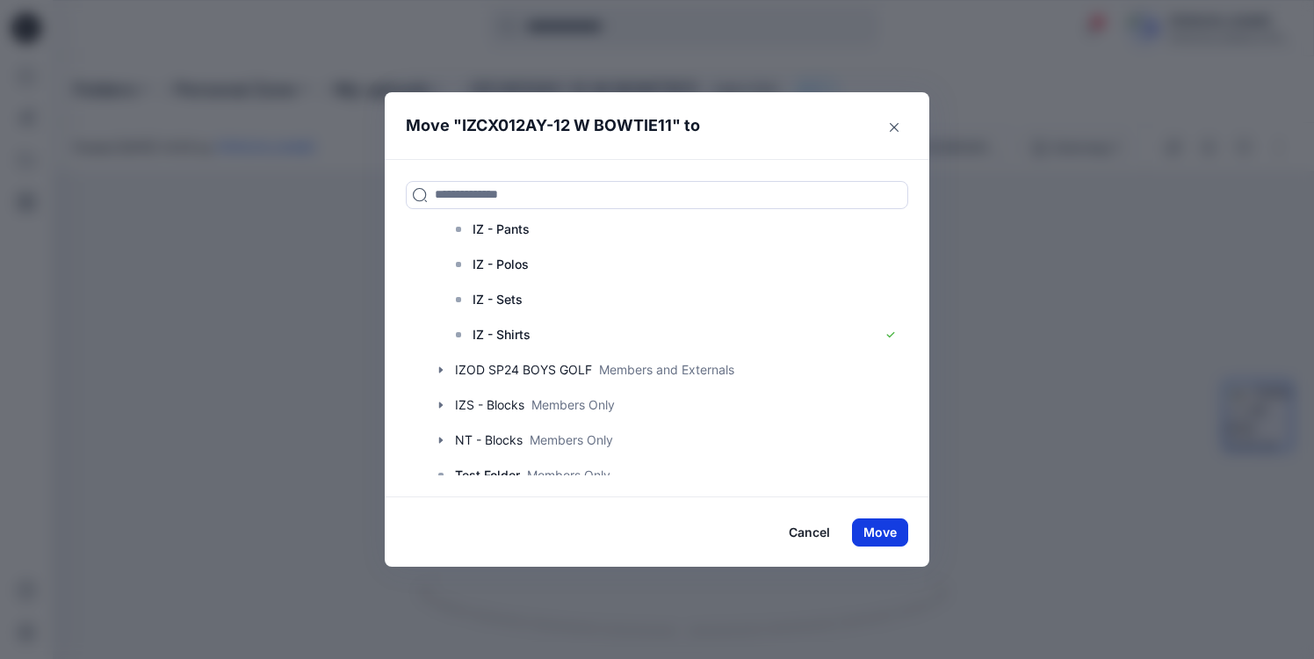
click at [895, 525] on button "Move" at bounding box center [880, 532] width 56 height 28
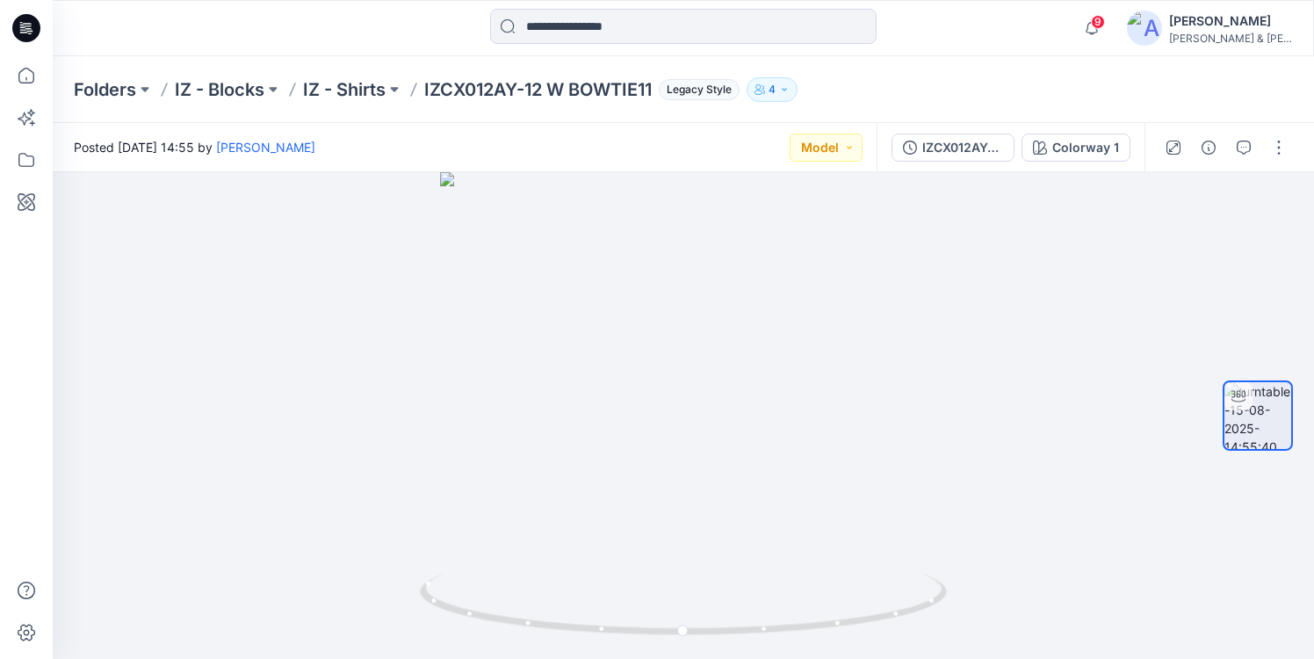
click at [905, 83] on div "Folders IZ - Blocks IZ - Shirts IZCX012AY-12 W BOWTIE11 Legacy Style 4" at bounding box center [615, 89] width 1082 height 25
click at [345, 90] on p "IZ - Shirts" at bounding box center [344, 89] width 83 height 25
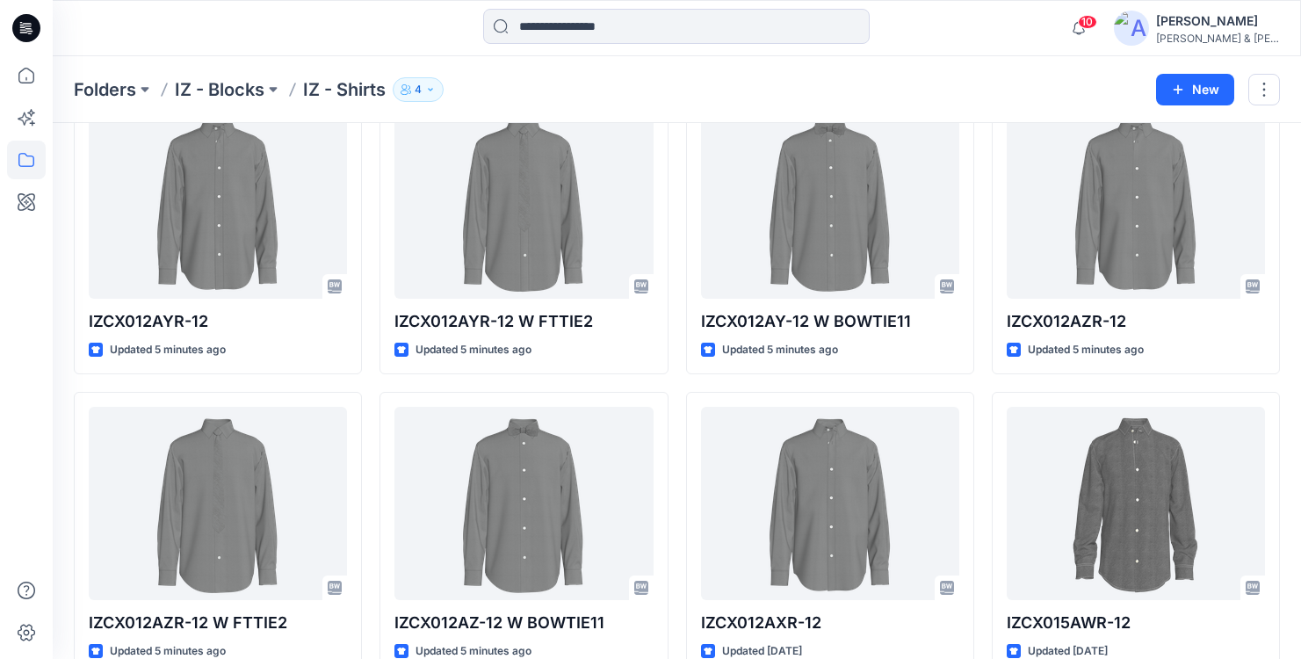
scroll to position [65, 0]
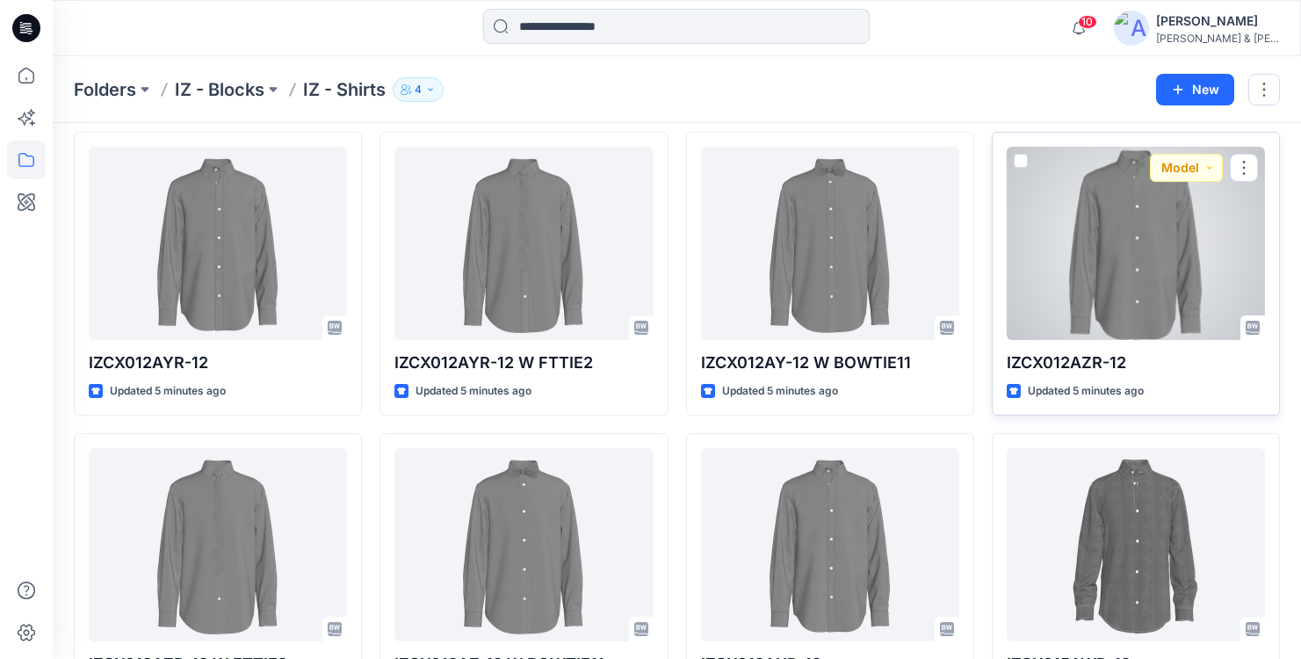
click at [1111, 246] on div at bounding box center [1136, 243] width 258 height 193
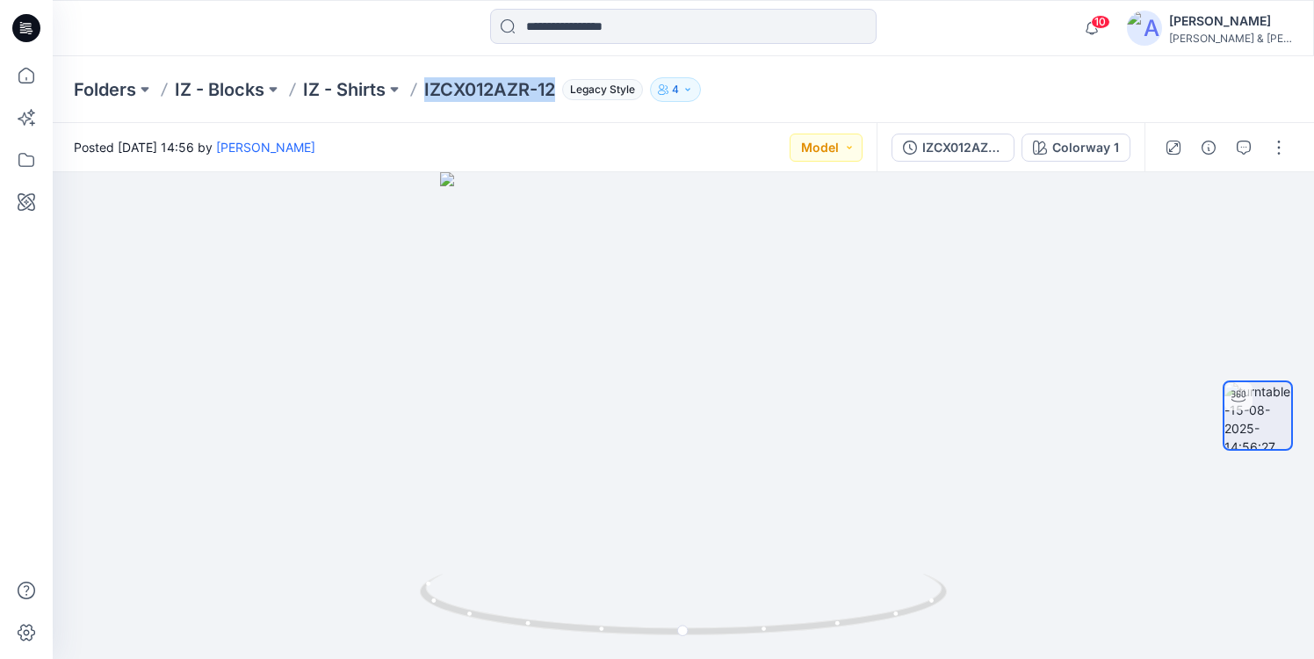
drag, startPoint x: 557, startPoint y: 90, endPoint x: 428, endPoint y: 95, distance: 129.2
click at [428, 95] on p "IZCX012AZR-12" at bounding box center [489, 89] width 131 height 25
copy p "IZCX012AZR-12"
drag, startPoint x: 556, startPoint y: 88, endPoint x: 426, endPoint y: 90, distance: 130.1
click at [426, 90] on p "IZCX012AZR-12" at bounding box center [489, 89] width 131 height 25
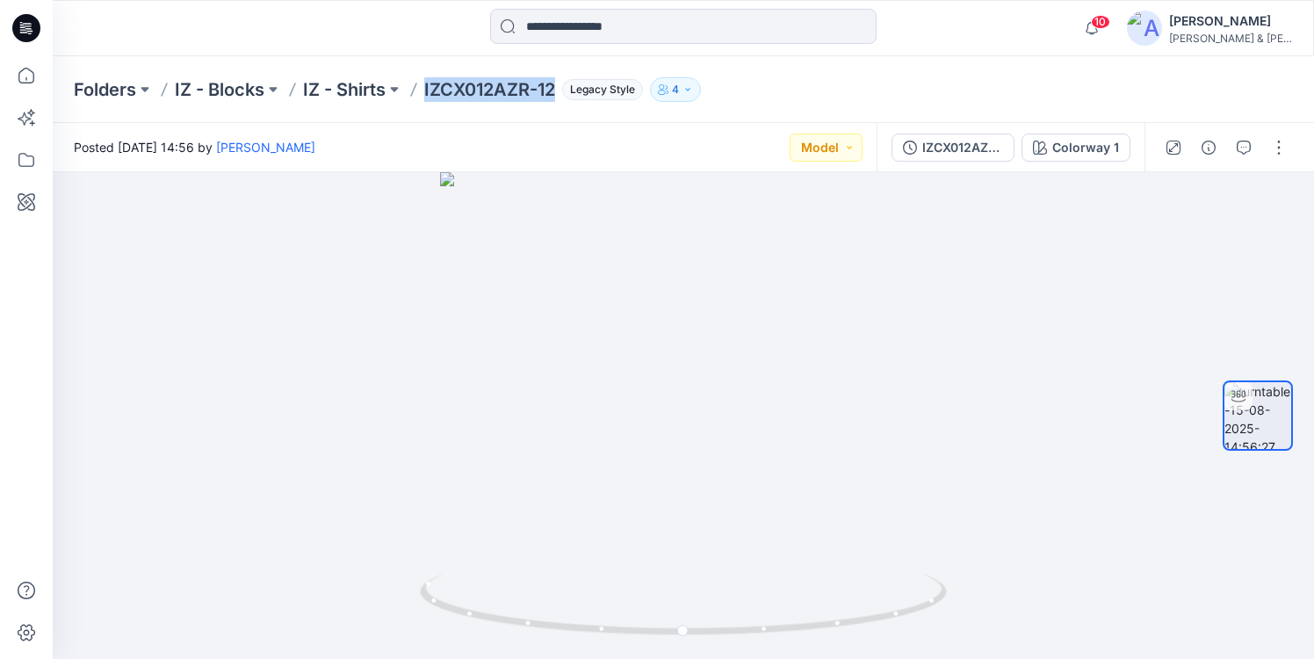
copy p "IZCX012AZR-12"
click at [356, 83] on p "IZ - Shirts" at bounding box center [344, 89] width 83 height 25
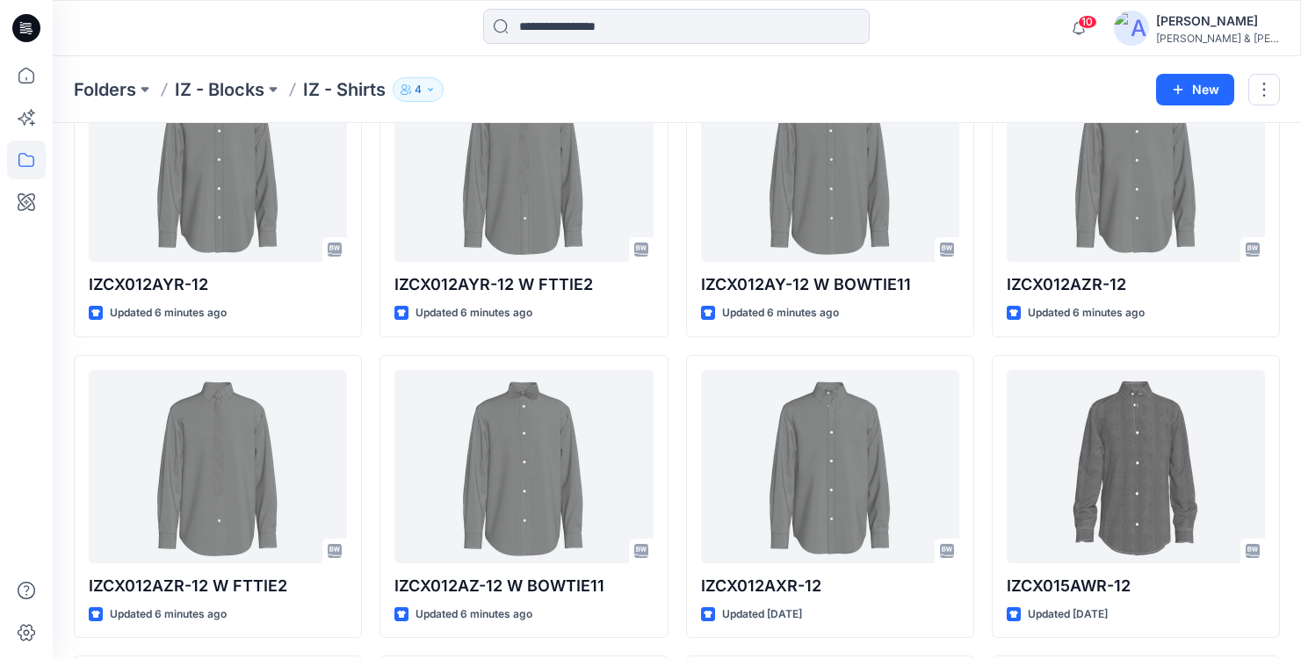
scroll to position [173, 0]
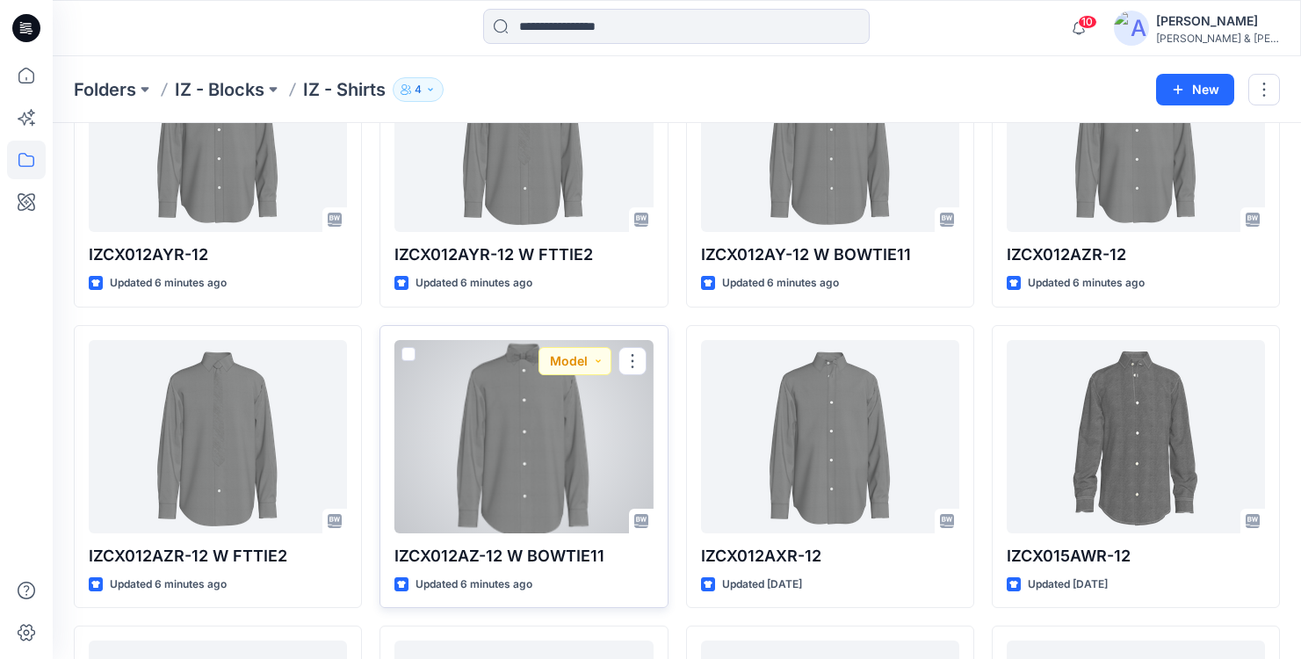
click at [524, 442] on div at bounding box center [523, 436] width 258 height 193
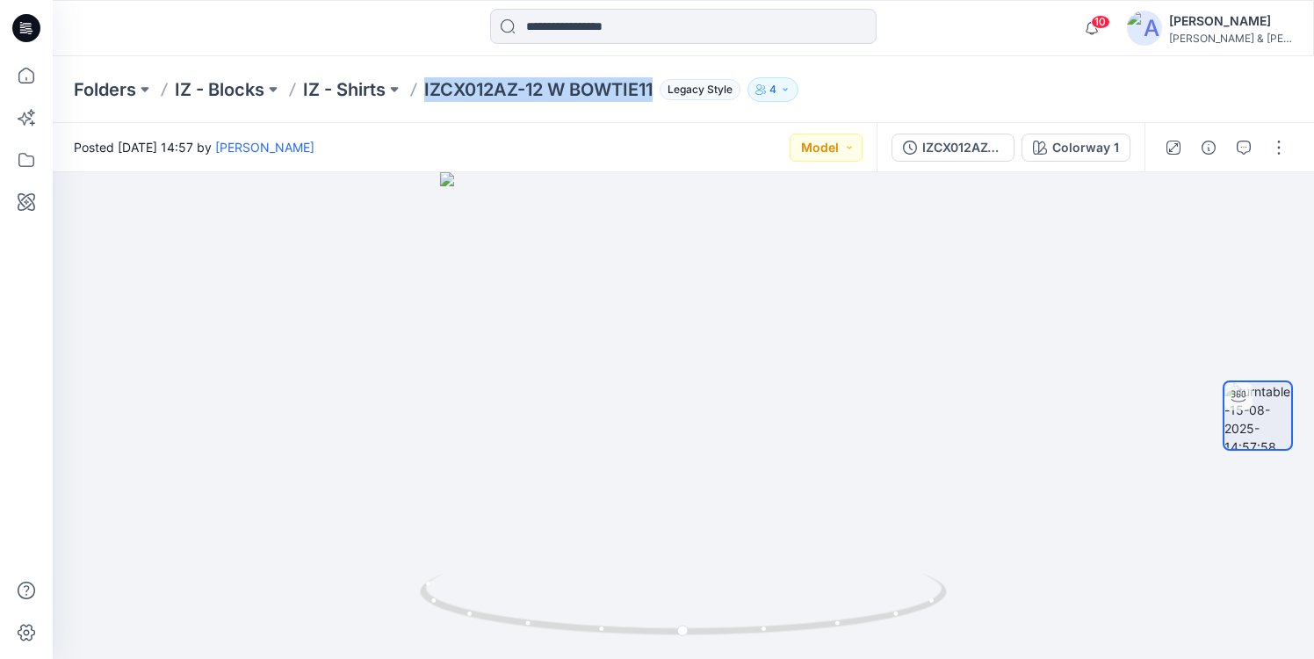
drag, startPoint x: 656, startPoint y: 84, endPoint x: 428, endPoint y: 87, distance: 228.5
click at [428, 89] on p "IZCX012AZ-12 W BOWTIE11" at bounding box center [538, 89] width 228 height 25
copy p "IZCX012AZ-12 W BOWTIE11"
drag, startPoint x: 656, startPoint y: 83, endPoint x: 425, endPoint y: 86, distance: 231.1
click at [425, 86] on div "Folders IZ - Blocks IZ - Shirts IZCX012AZ-12 W BOWTIE11 Legacy Style 4" at bounding box center [615, 89] width 1082 height 25
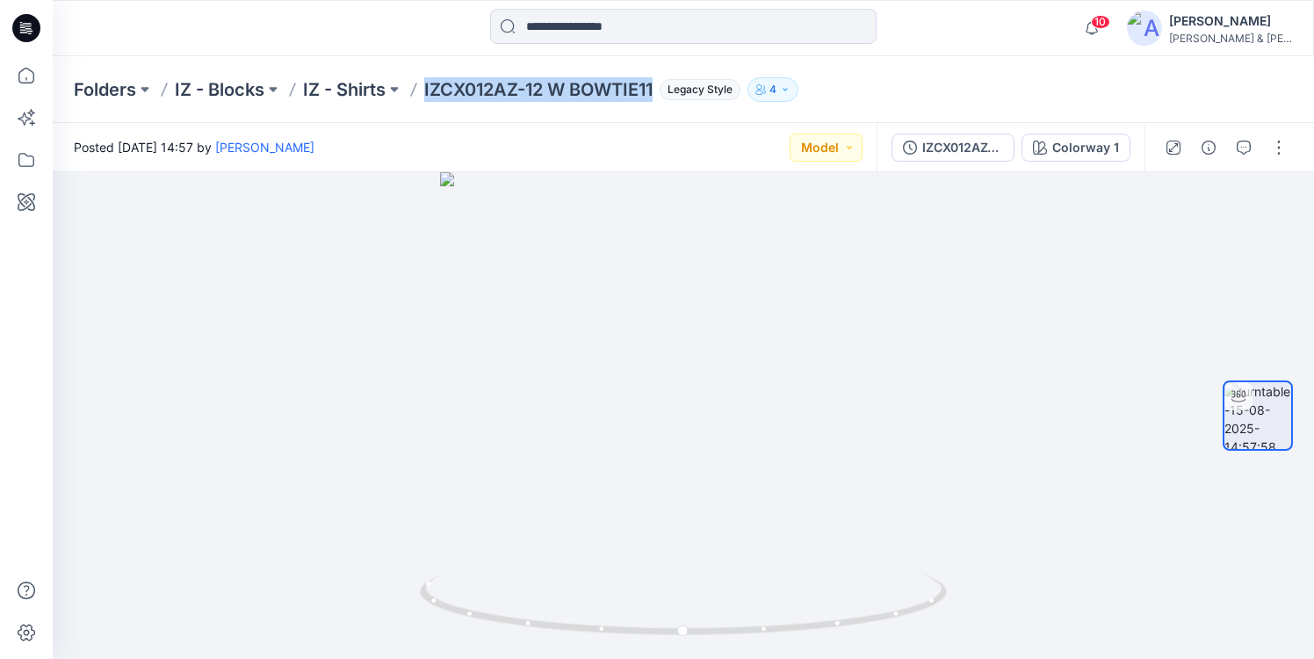
copy p "IZCX012AZ-12 W BOWTIE11"
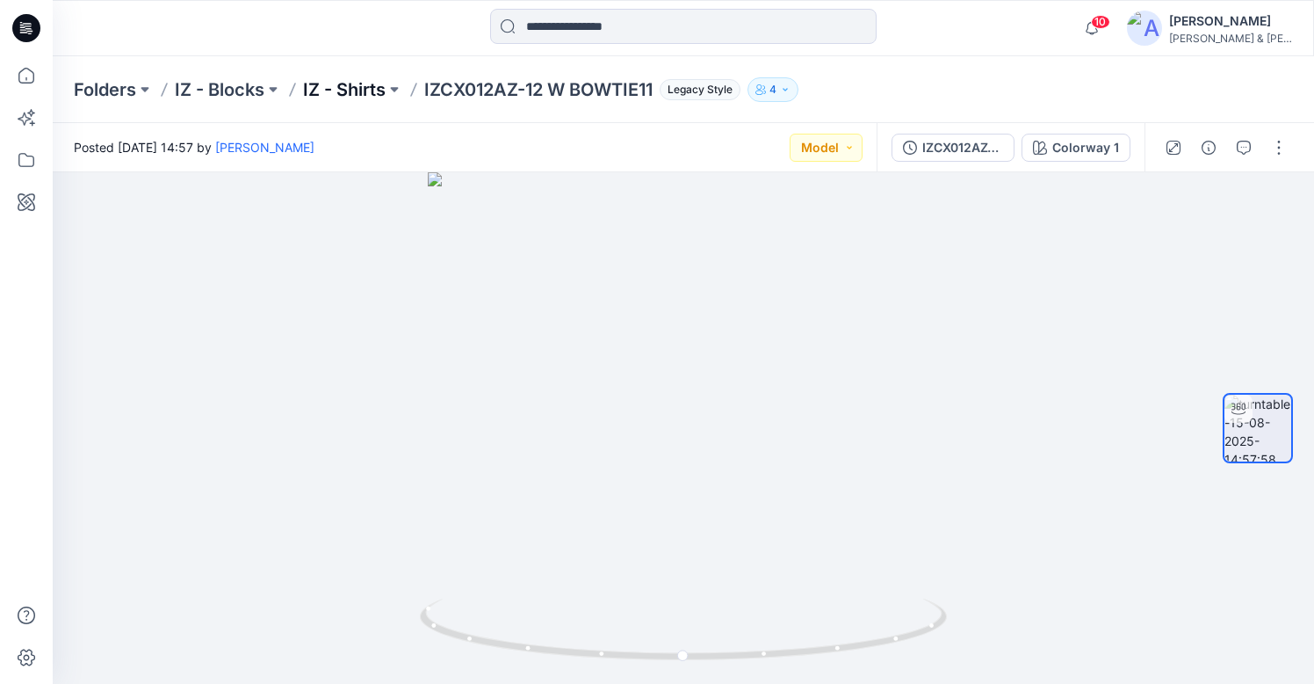
click at [355, 92] on p "IZ - Shirts" at bounding box center [344, 89] width 83 height 25
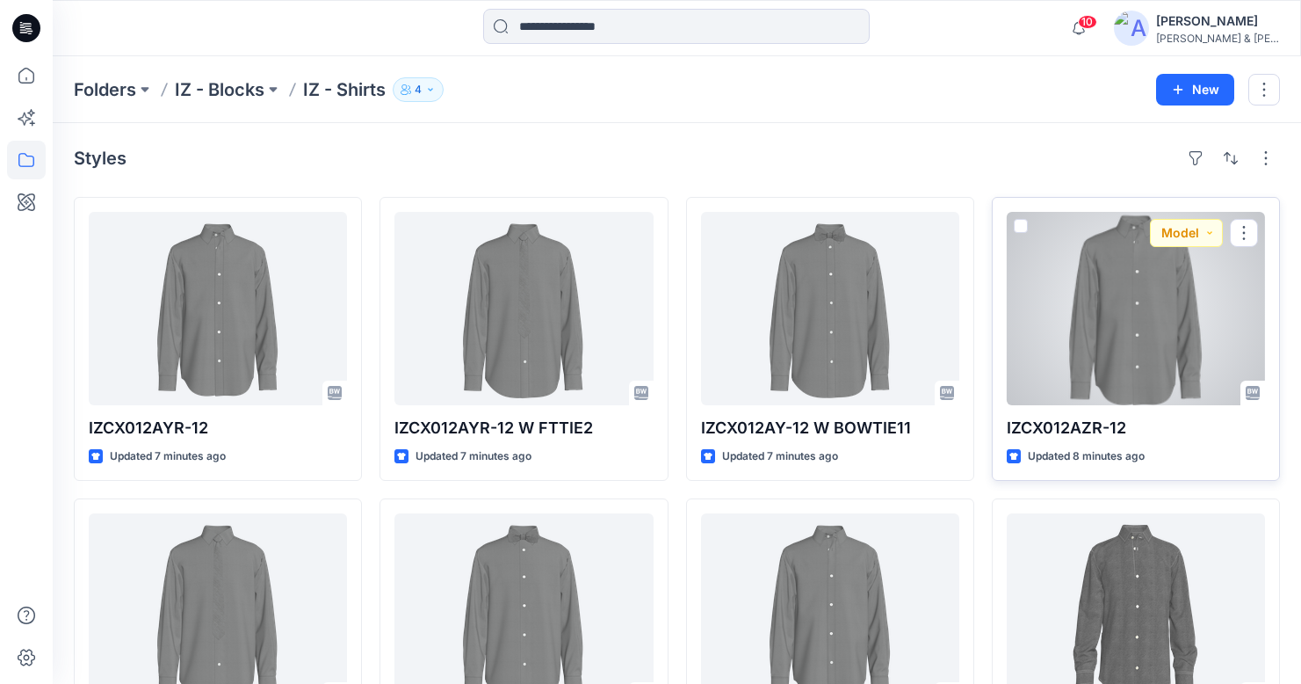
click at [1147, 327] on div at bounding box center [1136, 308] width 258 height 193
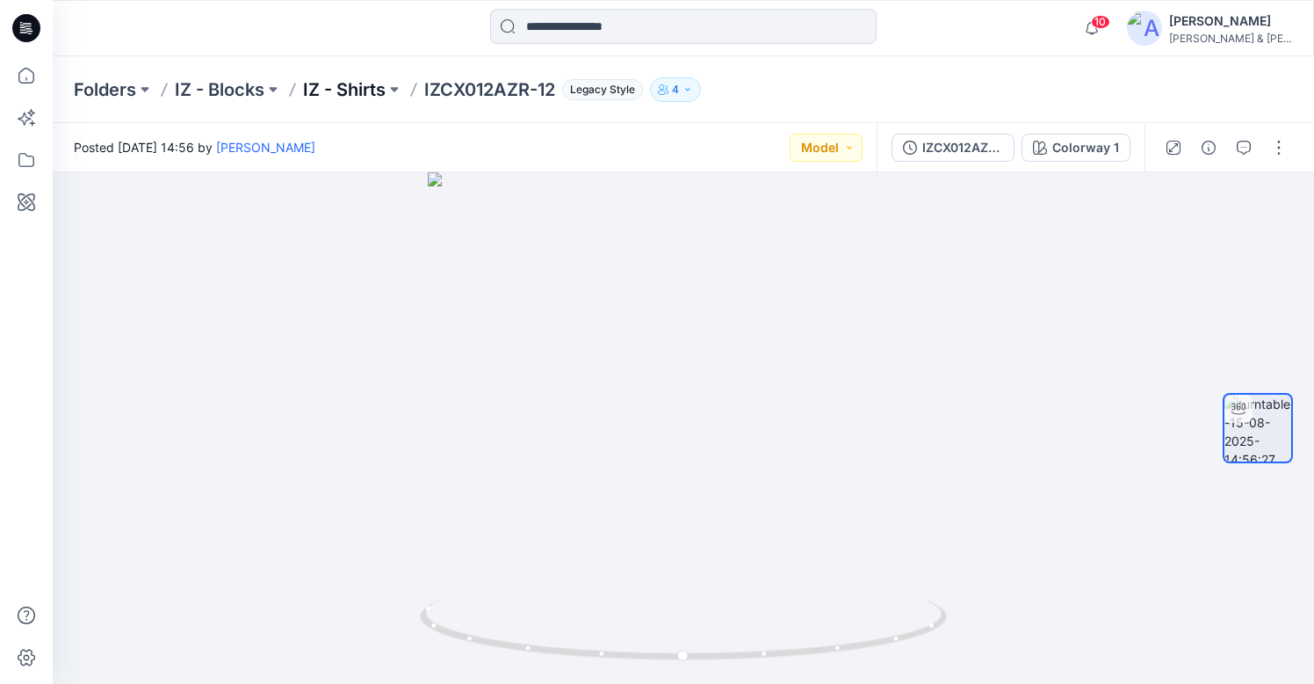
click at [319, 93] on p "IZ - Shirts" at bounding box center [344, 89] width 83 height 25
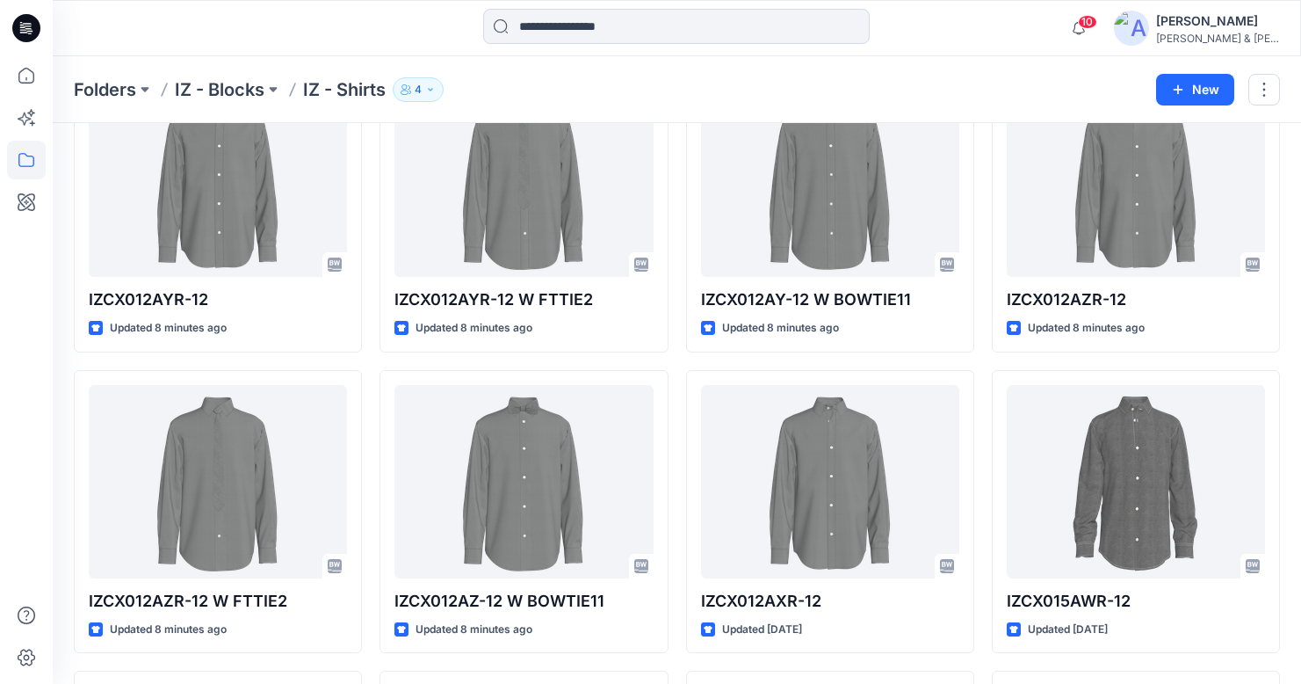
scroll to position [142, 0]
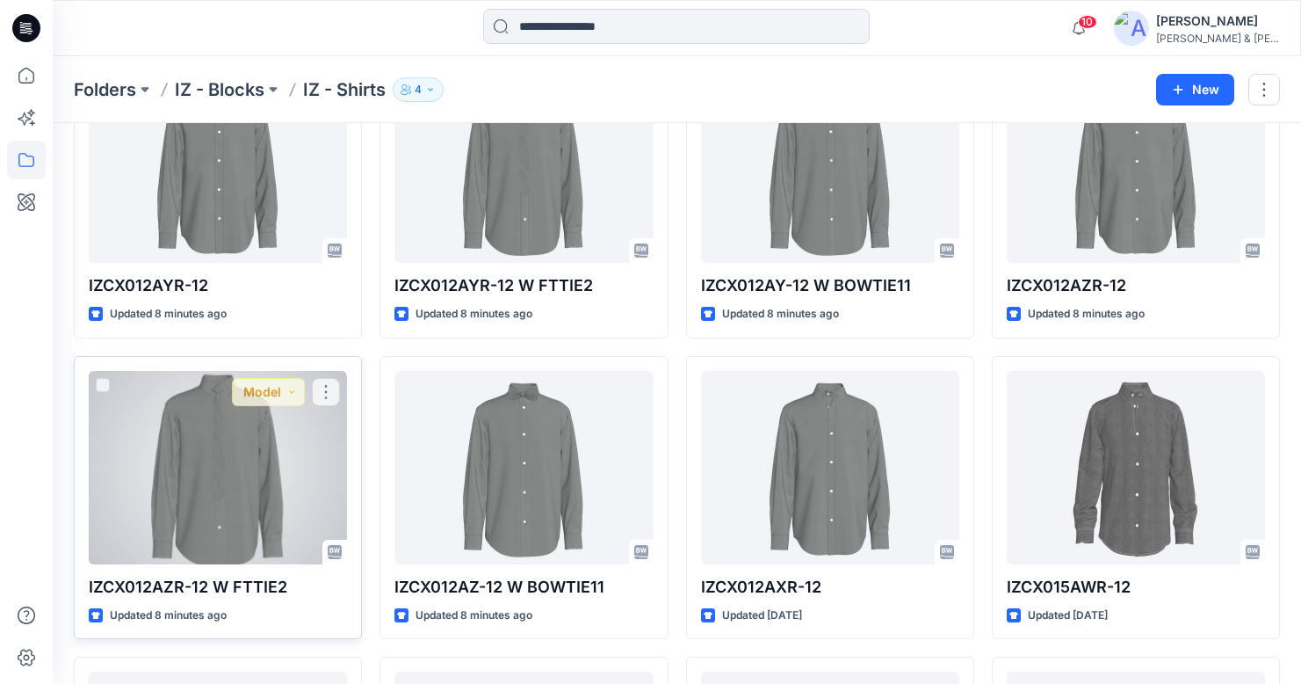
click at [178, 431] on div at bounding box center [218, 467] width 258 height 193
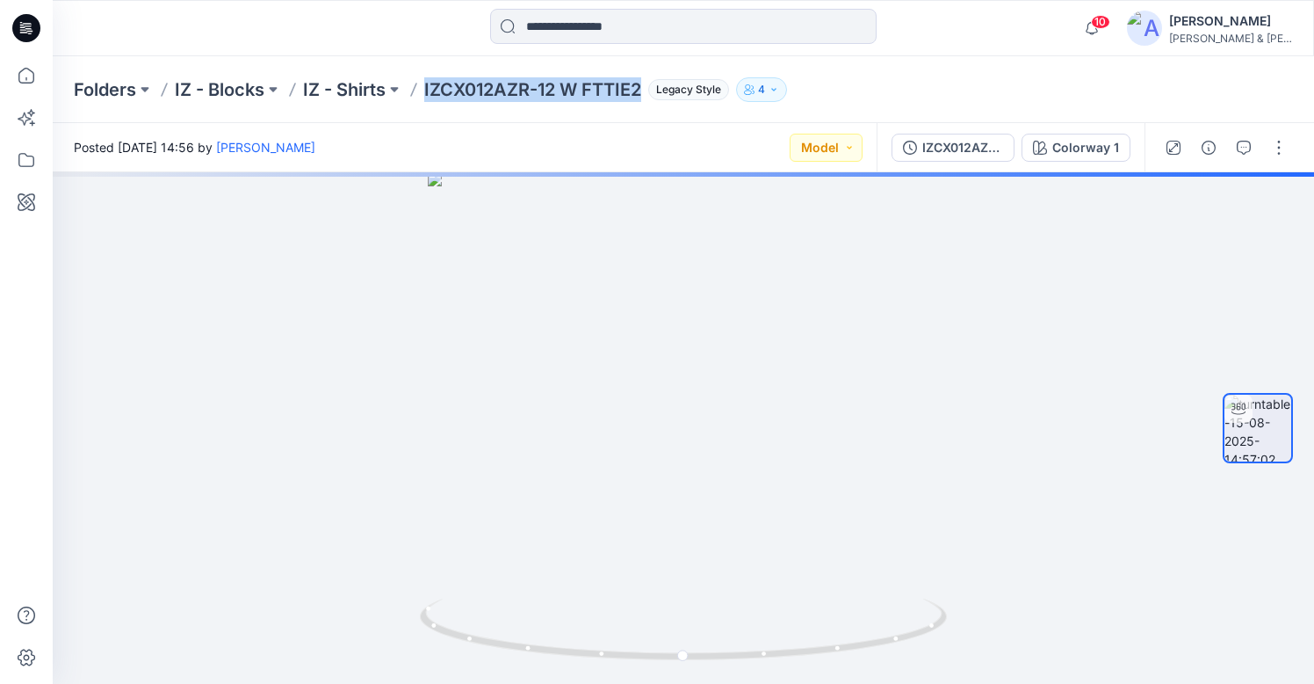
drag, startPoint x: 642, startPoint y: 78, endPoint x: 426, endPoint y: 88, distance: 216.4
click at [426, 88] on p "IZCX012AZR-12 W FTTIE2" at bounding box center [532, 89] width 217 height 25
copy p "IZCX012AZR-12 W FTTIE2"
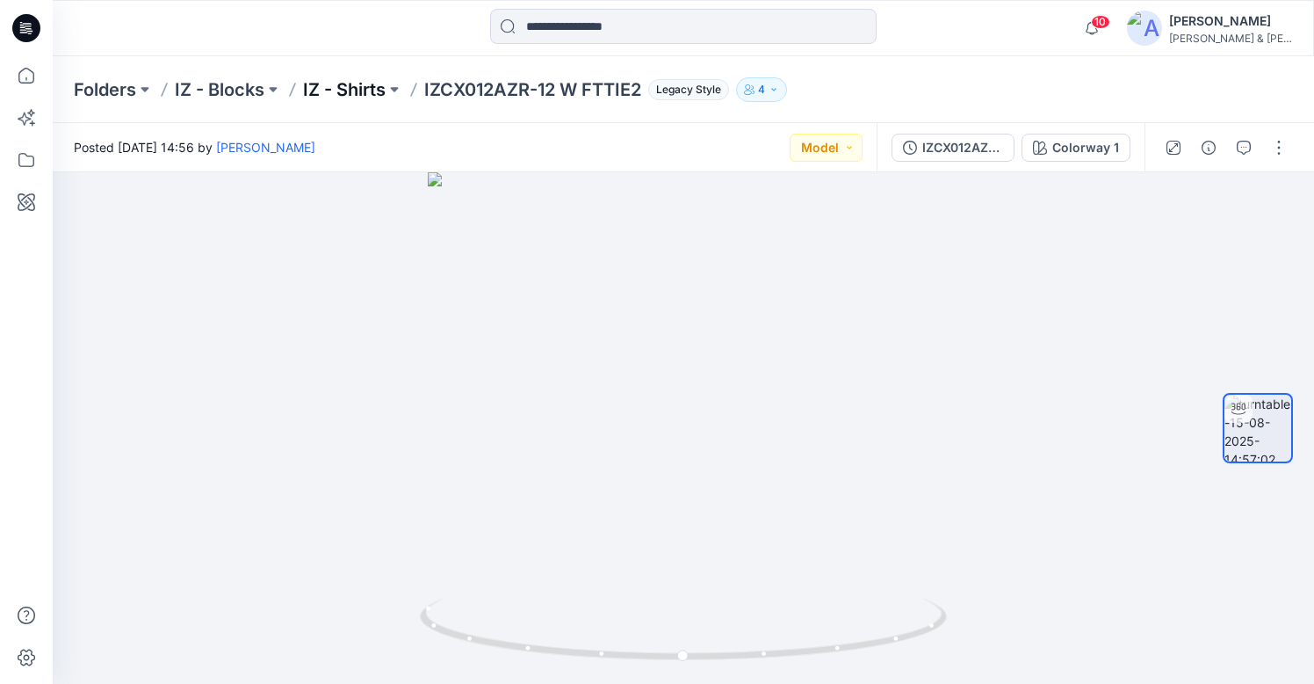
click at [329, 90] on p "IZ - Shirts" at bounding box center [344, 89] width 83 height 25
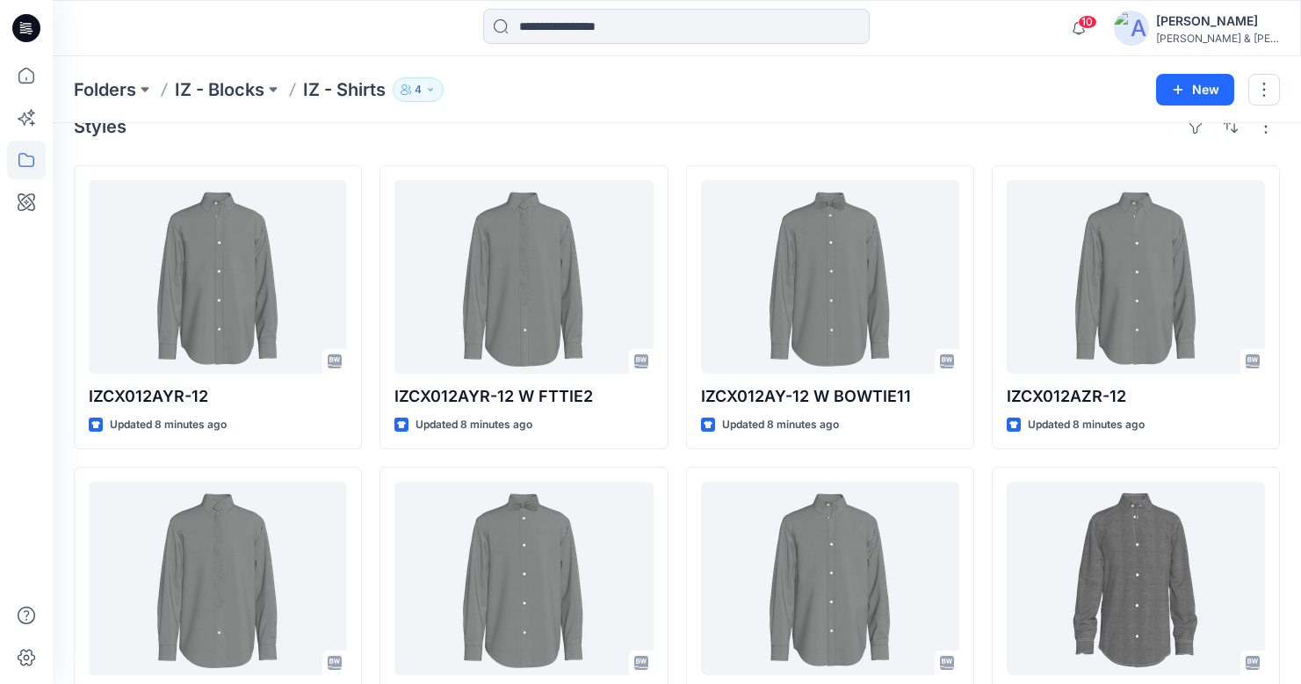
scroll to position [11, 0]
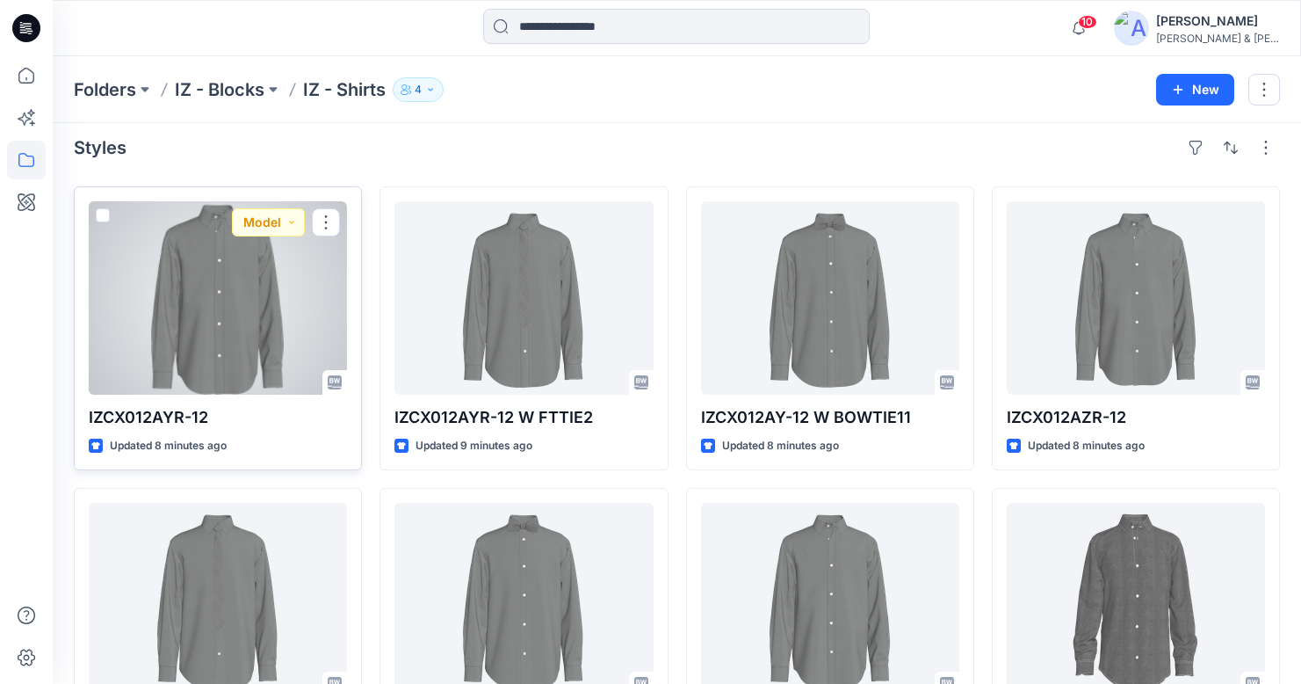
click at [213, 302] on div at bounding box center [218, 297] width 258 height 193
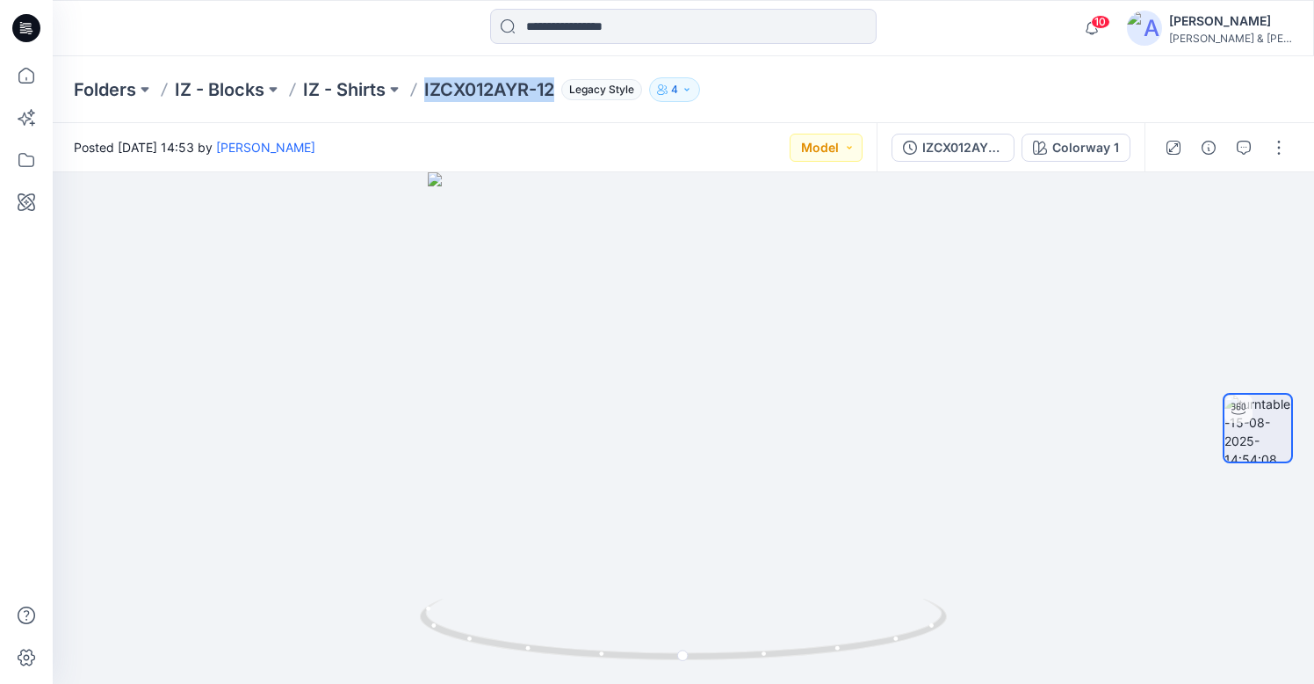
drag, startPoint x: 557, startPoint y: 89, endPoint x: 427, endPoint y: 93, distance: 130.1
click at [427, 93] on p "IZCX012AYR-12" at bounding box center [489, 89] width 130 height 25
copy p "IZCX012AYR-12"
click at [358, 87] on p "IZ - Shirts" at bounding box center [344, 89] width 83 height 25
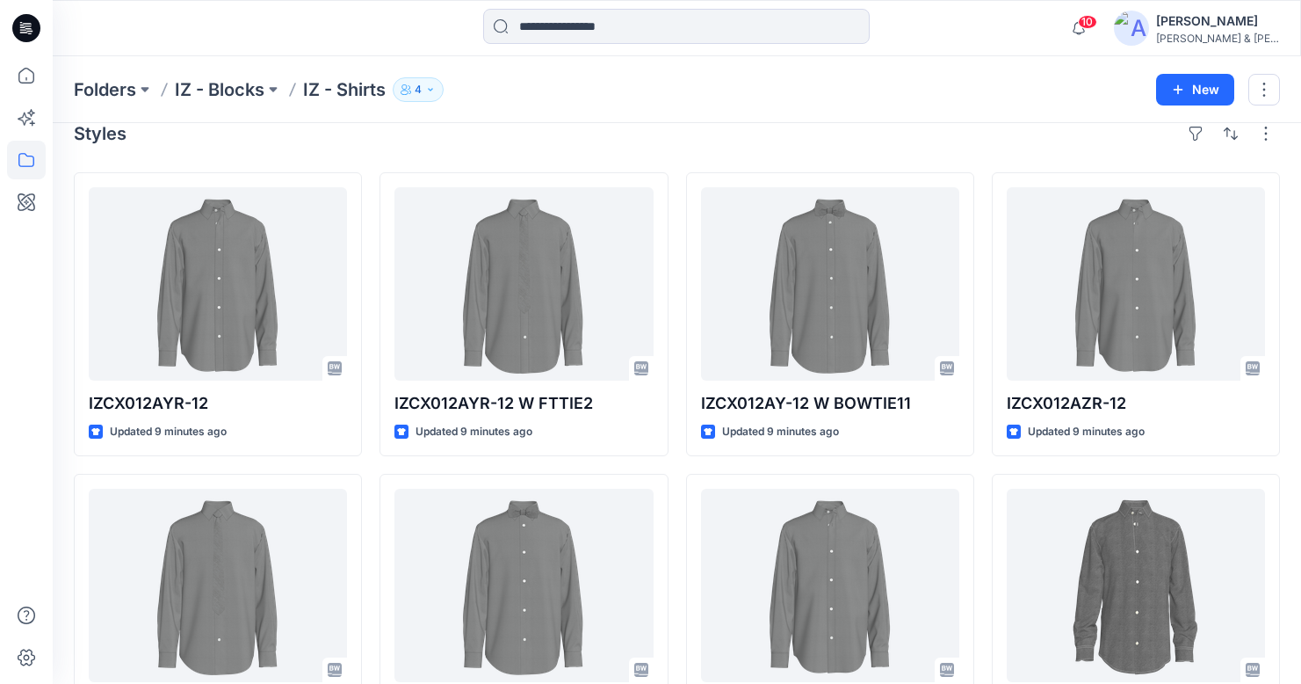
scroll to position [48, 0]
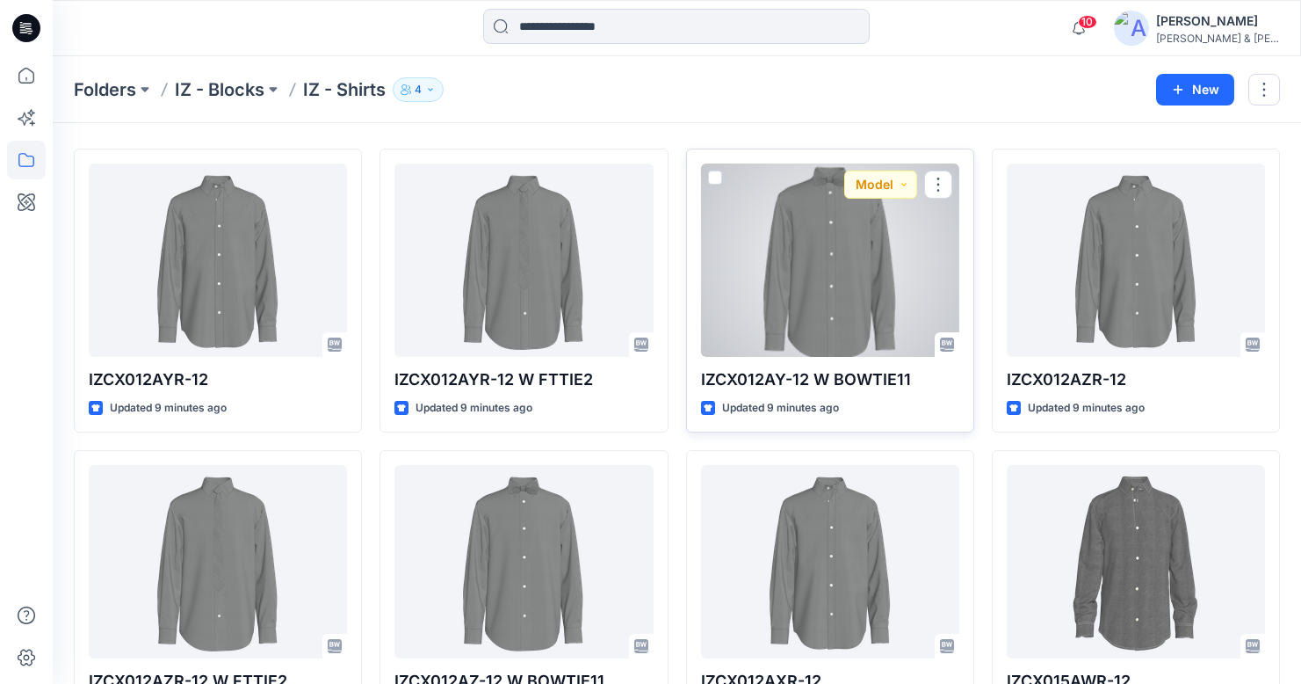
click at [835, 292] on div at bounding box center [830, 259] width 258 height 193
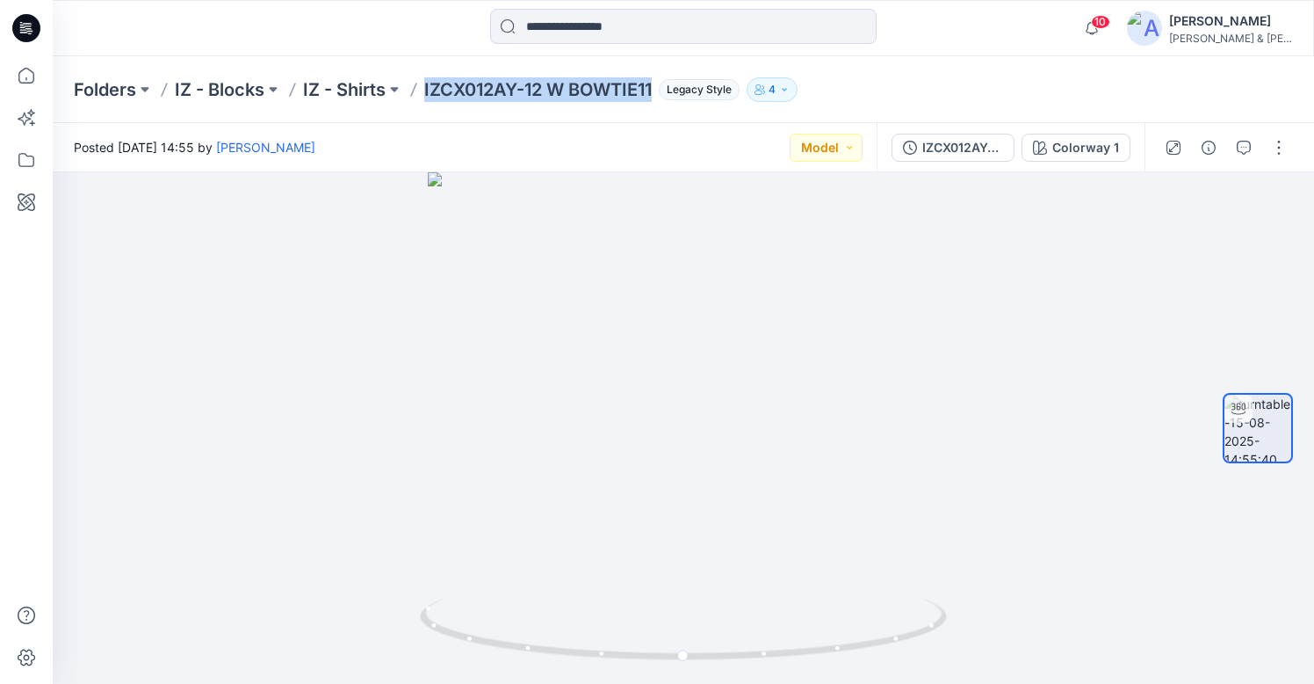
drag, startPoint x: 656, startPoint y: 91, endPoint x: 423, endPoint y: 88, distance: 233.7
click at [423, 88] on div "Folders IZ - Blocks IZ - Shirts IZCX012AY-12 W BOWTIE11 Legacy Style 4" at bounding box center [615, 89] width 1082 height 25
copy p "IZCX012AY-12 W BOWTIE11"
click at [652, 88] on p "IZCX012AY-12 W BOWTIE11" at bounding box center [538, 89] width 228 height 25
drag, startPoint x: 656, startPoint y: 88, endPoint x: 426, endPoint y: 90, distance: 230.2
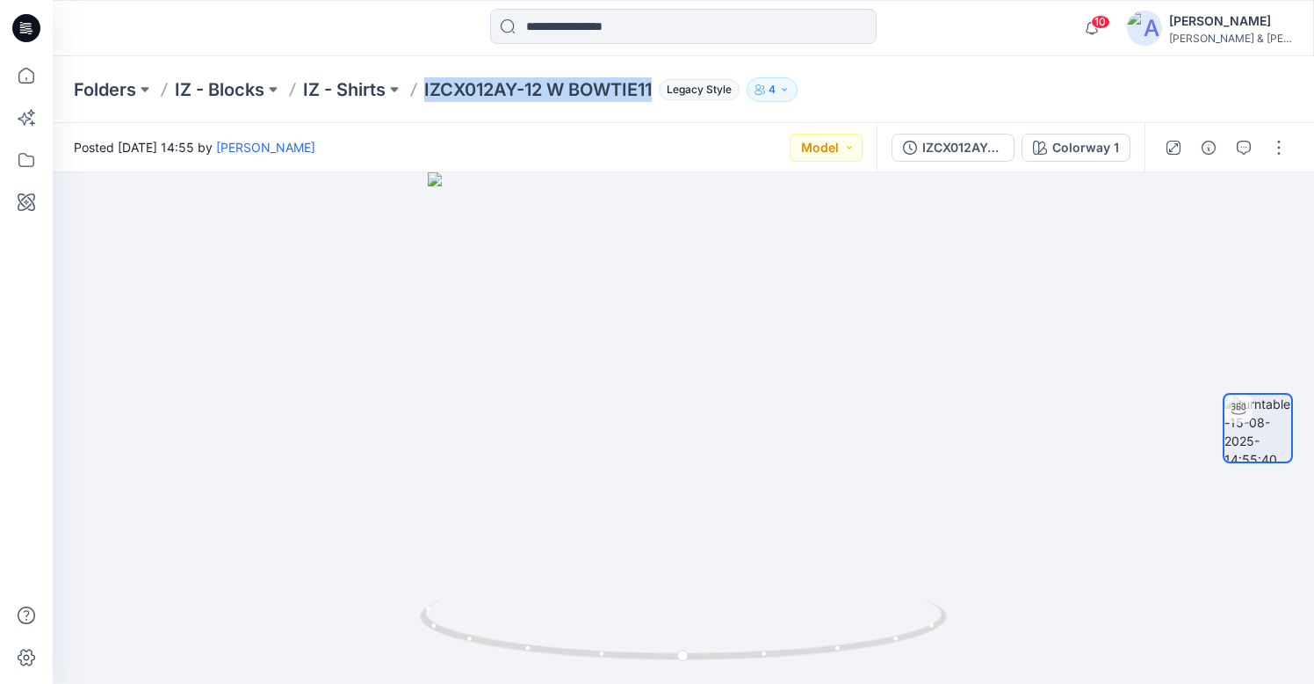
click at [426, 90] on p "IZCX012AY-12 W BOWTIE11" at bounding box center [538, 89] width 228 height 25
copy p "IZCX012AY-12 W BOWTIE11"
click at [366, 89] on p "IZ - Shirts" at bounding box center [344, 89] width 83 height 25
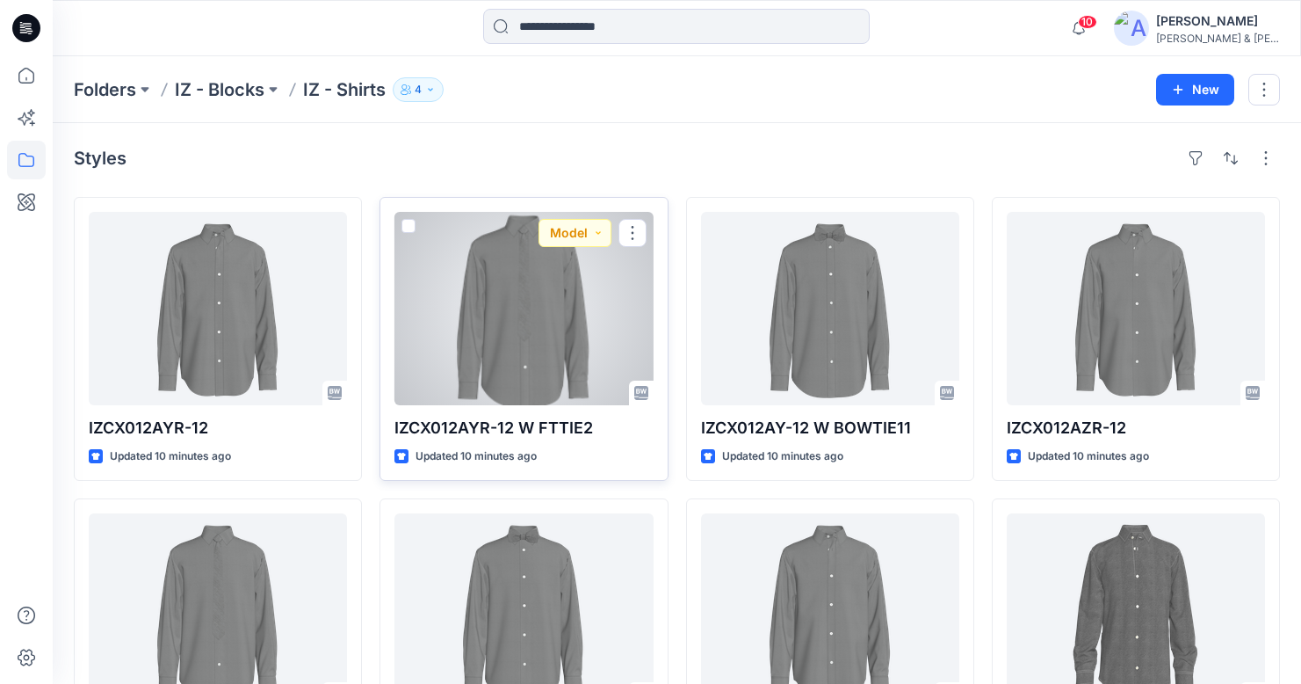
click at [534, 322] on div at bounding box center [523, 308] width 258 height 193
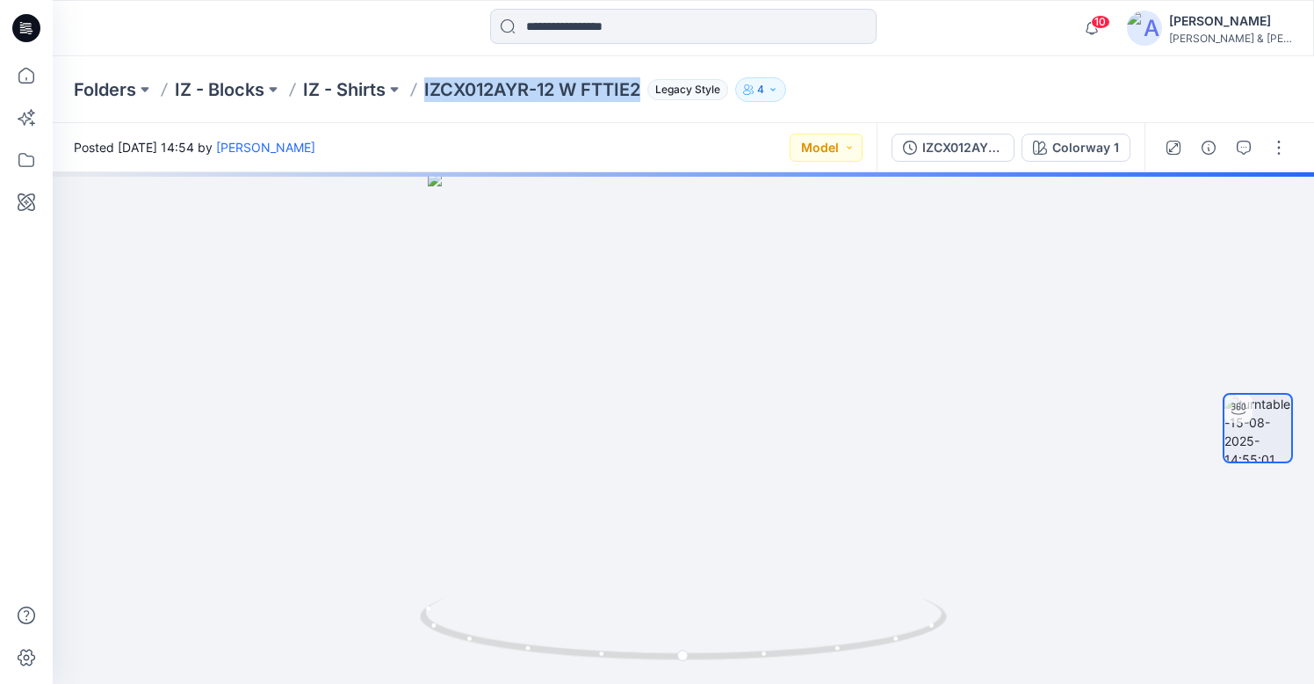
drag, startPoint x: 643, startPoint y: 91, endPoint x: 427, endPoint y: 90, distance: 216.1
click at [427, 90] on p "IZCX012AYR-12 W FTTIE2" at bounding box center [532, 89] width 216 height 25
copy p "IZCX012AYR-12 W FTTIE2"
